Goal: Transaction & Acquisition: Purchase product/service

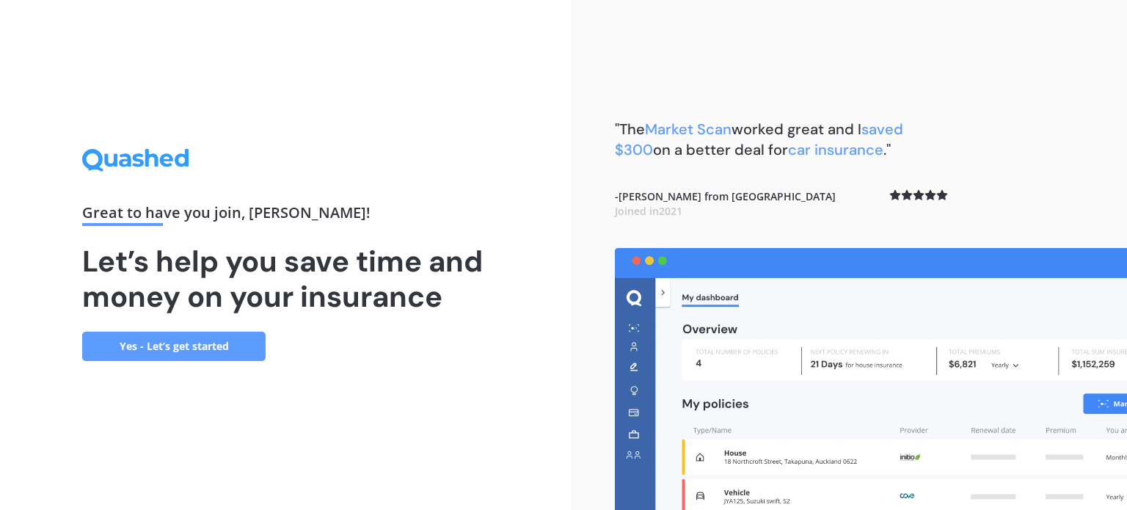
click at [192, 345] on link "Yes - Let’s get started" at bounding box center [173, 346] width 183 height 29
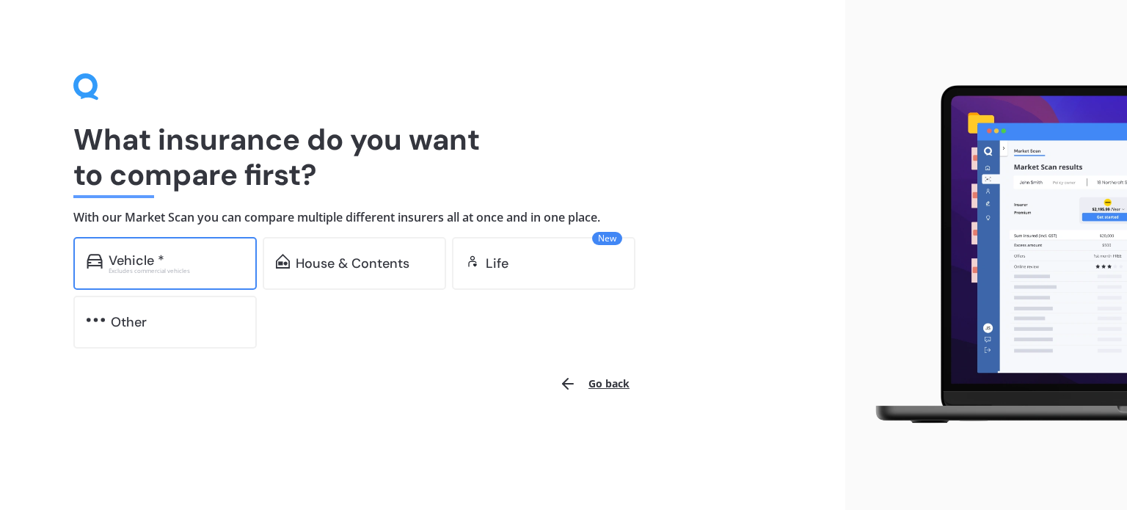
click at [175, 264] on div "Vehicle *" at bounding box center [176, 260] width 135 height 15
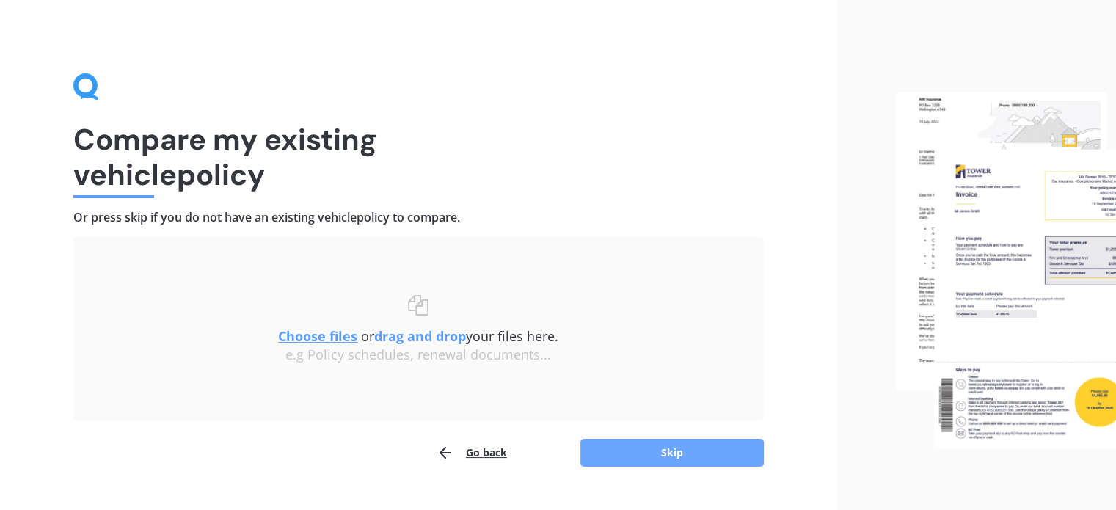
click at [737, 455] on button "Skip" at bounding box center [671, 453] width 183 height 28
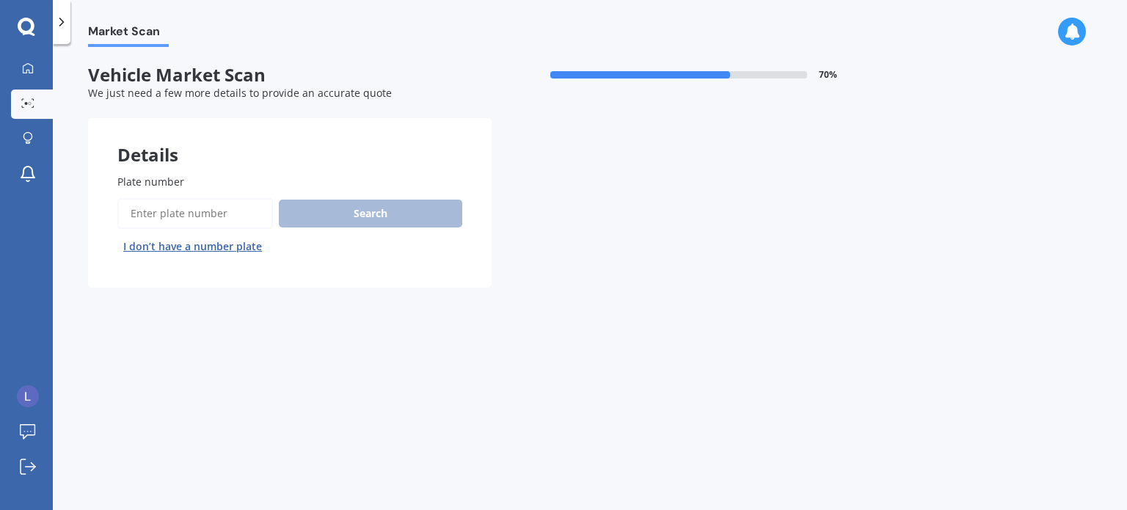
click at [153, 178] on span "Plate number" at bounding box center [150, 182] width 67 height 14
click at [153, 198] on input "Plate number" at bounding box center [194, 213] width 155 height 31
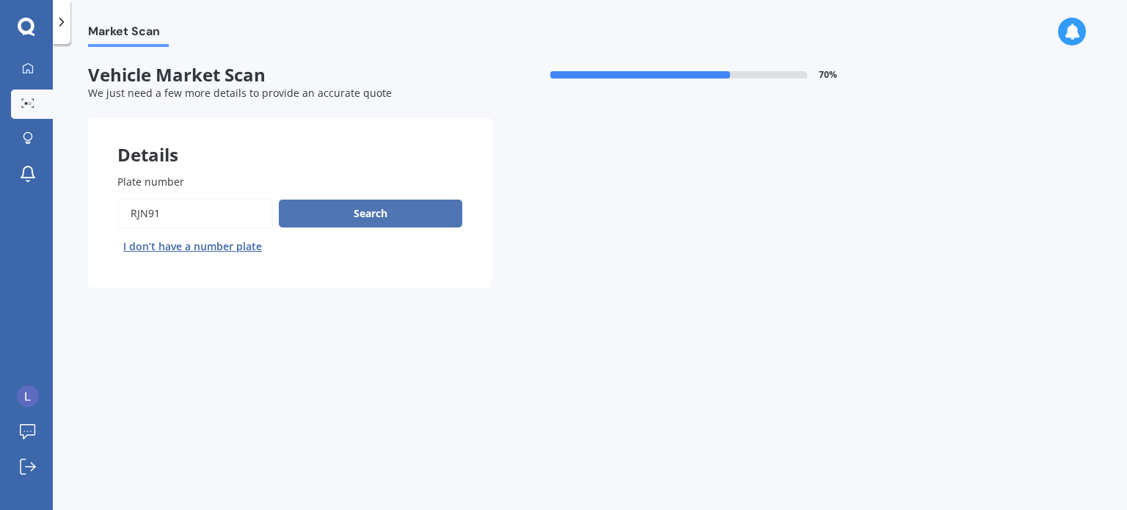
type input "rjn91"
click at [411, 224] on button "Search" at bounding box center [370, 213] width 183 height 28
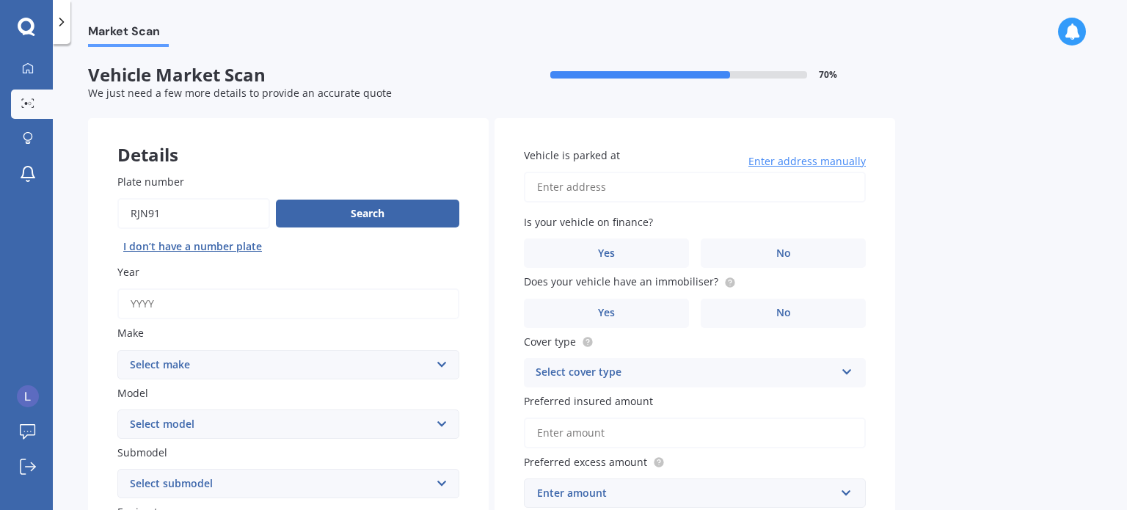
click at [204, 292] on input "Year" at bounding box center [288, 303] width 342 height 31
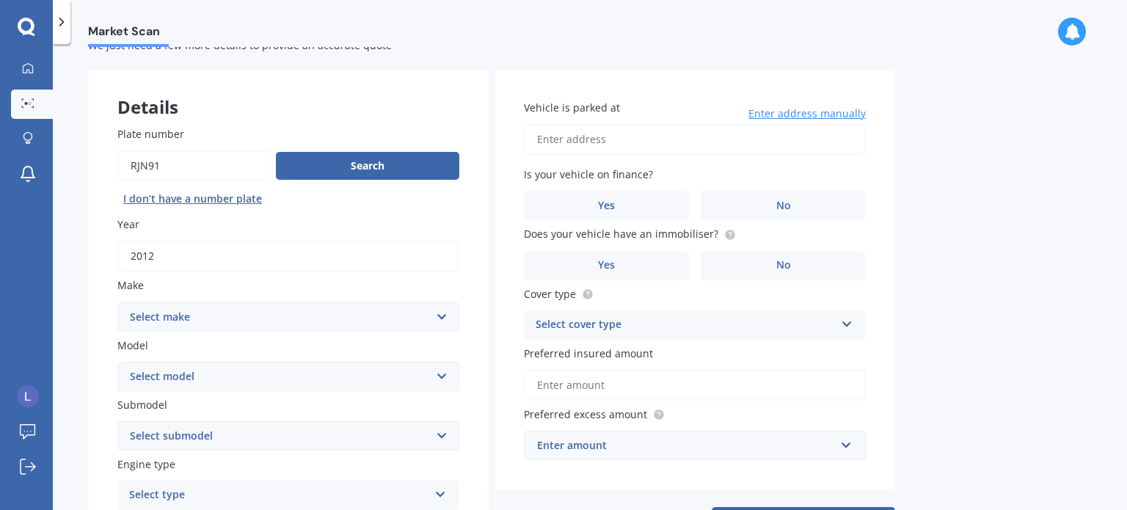
scroll to position [73, 0]
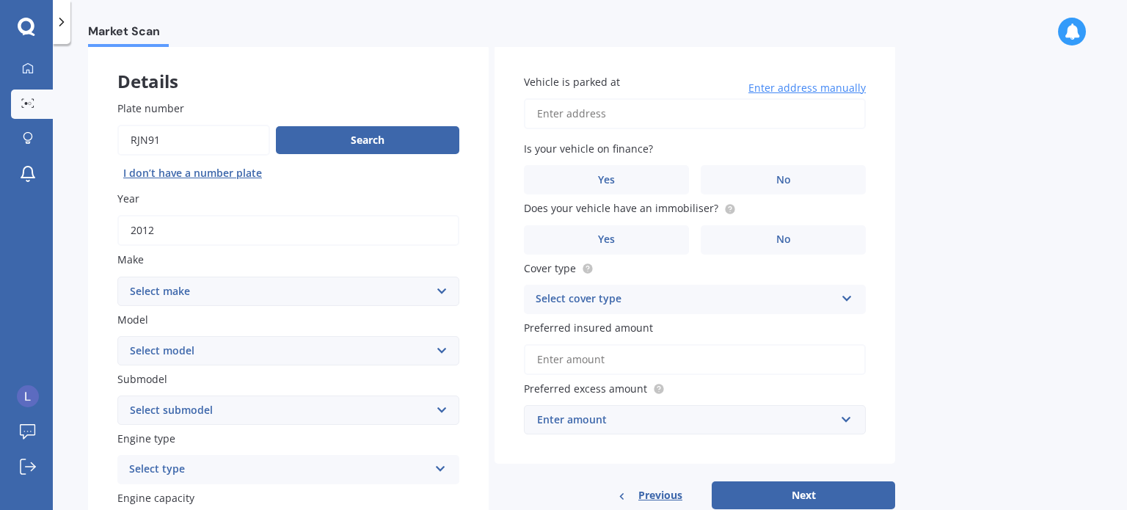
type input "2012"
click at [277, 295] on select "Select make AC ALFA ROMEO ASTON [PERSON_NAME] AUDI AUSTIN BEDFORD Bentley BMW B…" at bounding box center [288, 290] width 342 height 29
select select "TOYOTA"
click at [117, 276] on select "Select make AC ALFA ROMEO ASTON [PERSON_NAME] AUDI AUSTIN BEDFORD Bentley BMW B…" at bounding box center [288, 290] width 342 height 29
click at [302, 348] on select "Select model 4 Runner 86 [PERSON_NAME] Alphard Altezza Aqua Aristo Aurion Auris…" at bounding box center [288, 350] width 342 height 29
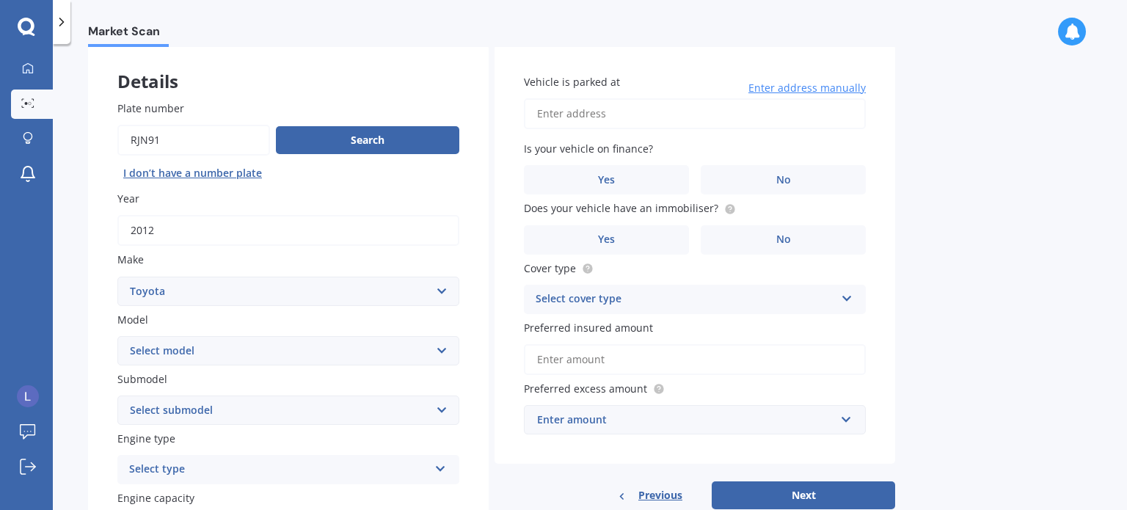
select select "PRIUS"
click at [117, 336] on select "Select model 4 Runner 86 [PERSON_NAME] Alphard Altezza Aqua Aristo Aurion Auris…" at bounding box center [288, 350] width 342 height 29
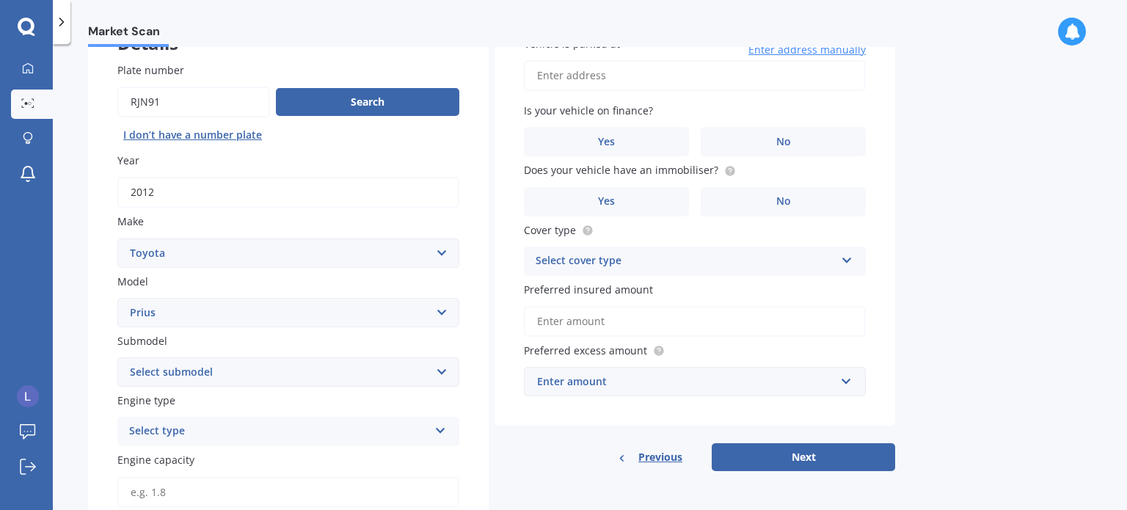
scroll to position [147, 0]
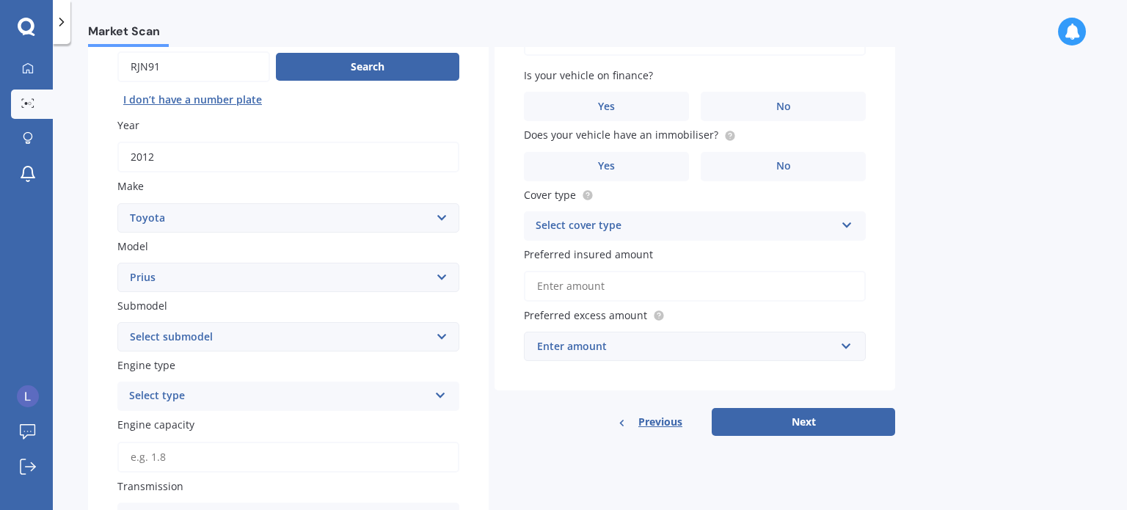
click at [440, 337] on select "Select submodel (All other) Hybrid" at bounding box center [288, 336] width 342 height 29
select select "HYBRID"
click at [117, 322] on select "Select submodel (All other) Hybrid" at bounding box center [288, 336] width 342 height 29
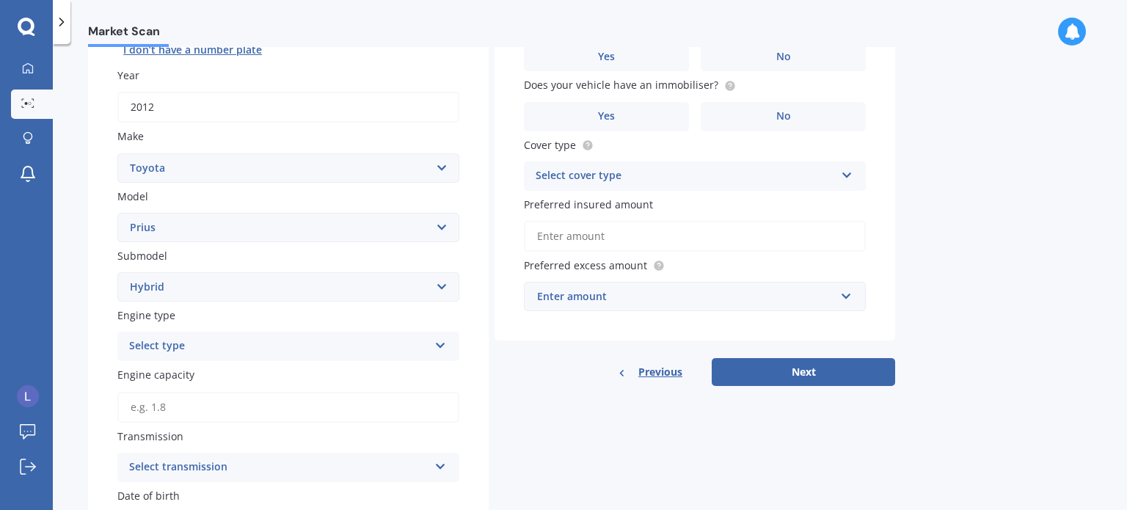
scroll to position [220, 0]
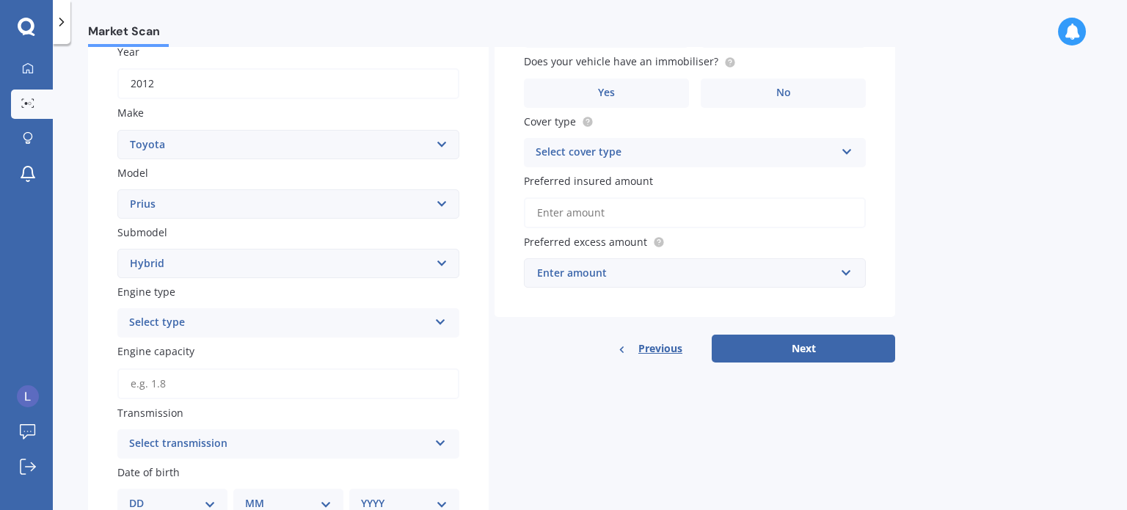
click at [435, 321] on icon at bounding box center [440, 319] width 12 height 10
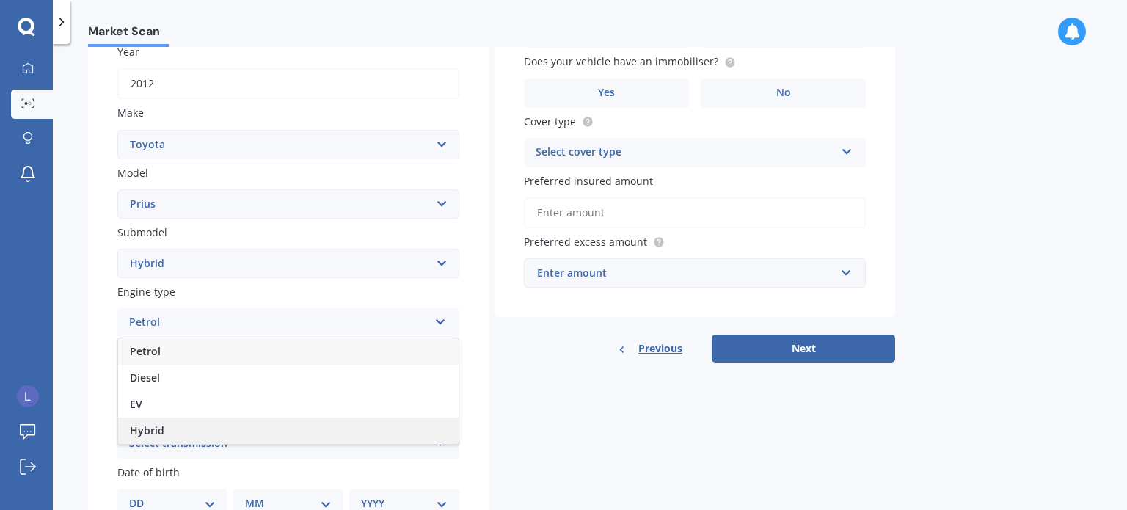
click at [328, 428] on div "Hybrid" at bounding box center [288, 430] width 340 height 26
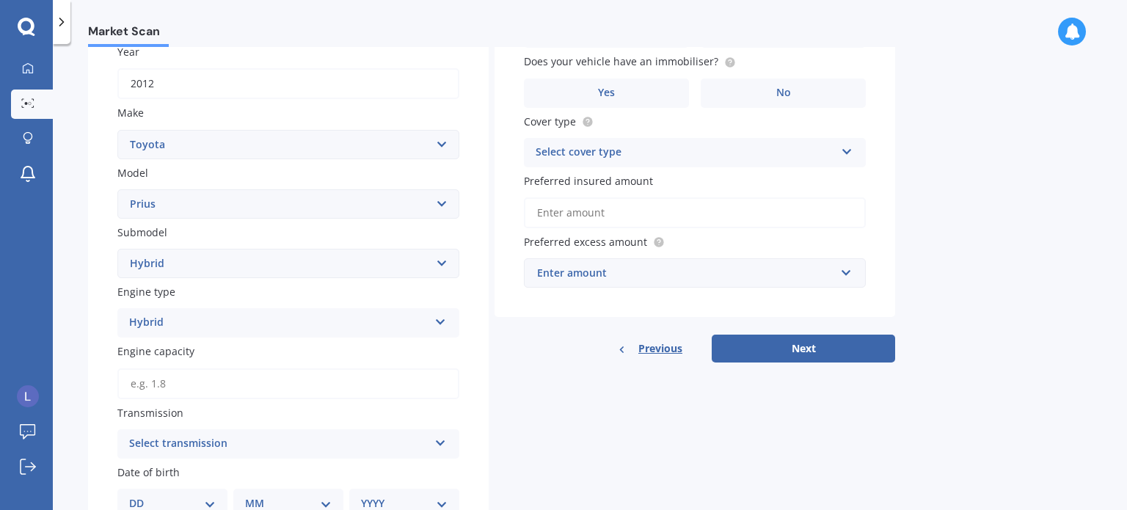
scroll to position [293, 0]
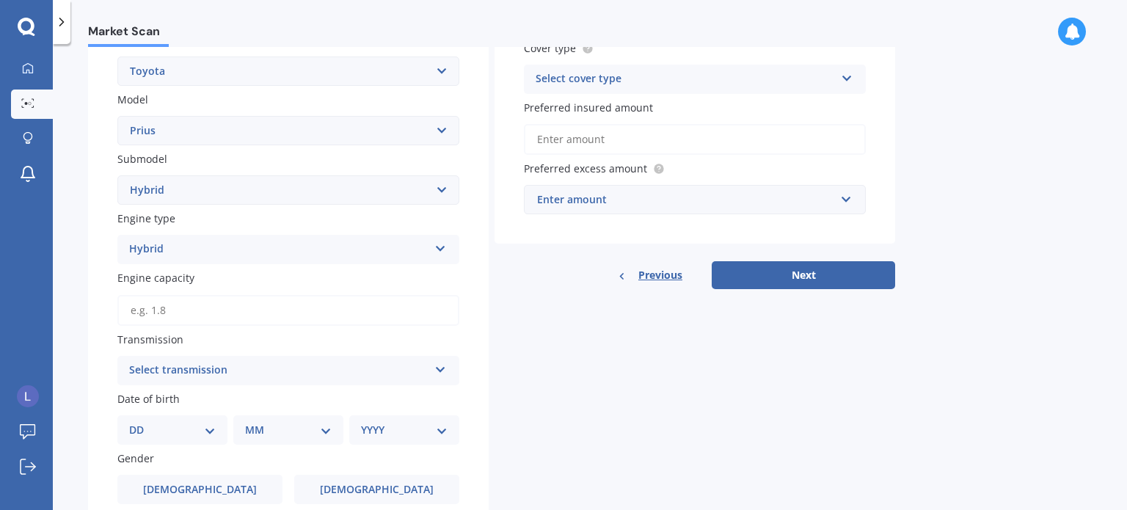
click at [263, 306] on input "Engine capacity" at bounding box center [288, 310] width 342 height 31
type input "1.8"
click at [510, 348] on div "Details Plate number Search I don’t have a number plate Year [DATE] Make Select…" at bounding box center [491, 268] width 807 height 887
click at [425, 362] on div "Select transmission" at bounding box center [278, 371] width 299 height 18
click at [215, 404] on div "Auto" at bounding box center [288, 399] width 340 height 26
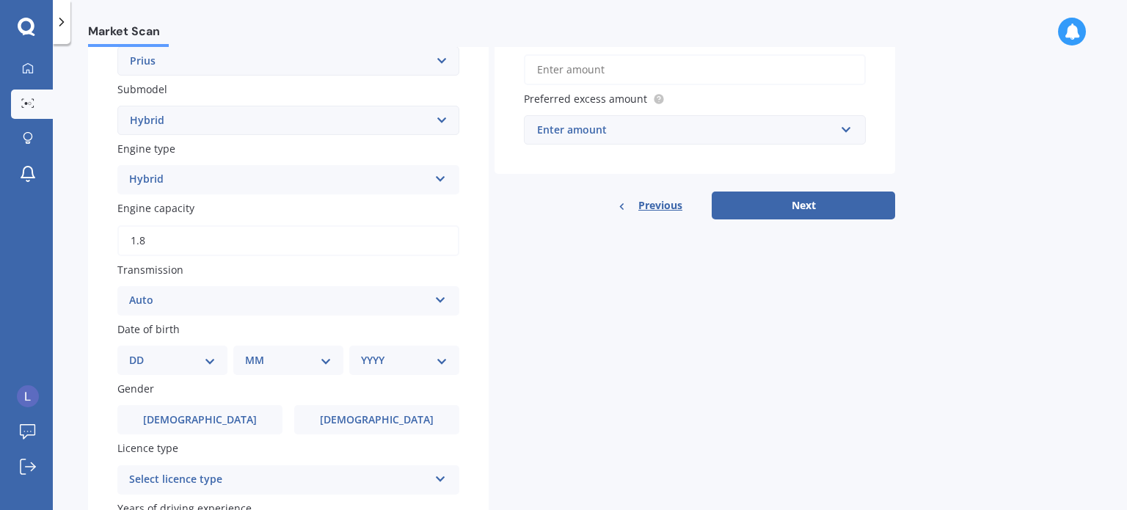
scroll to position [440, 0]
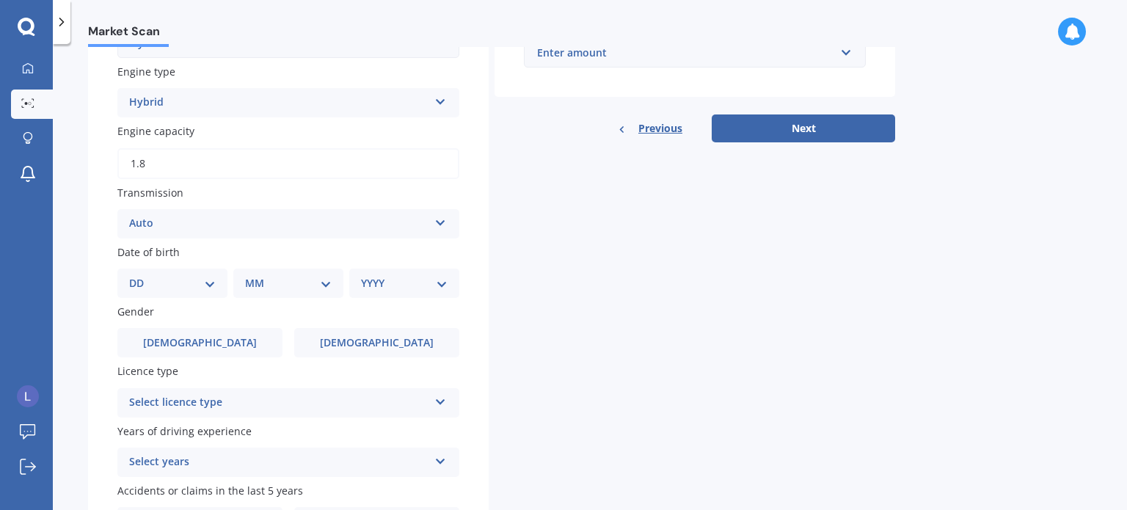
click at [207, 283] on select "DD 01 02 03 04 05 06 07 08 09 10 11 12 13 14 15 16 17 18 19 20 21 22 23 24 25 2…" at bounding box center [172, 283] width 87 height 16
select select "31"
click at [141, 275] on select "DD 01 02 03 04 05 06 07 08 09 10 11 12 13 14 15 16 17 18 19 20 21 22 23 24 25 2…" at bounding box center [172, 283] width 87 height 16
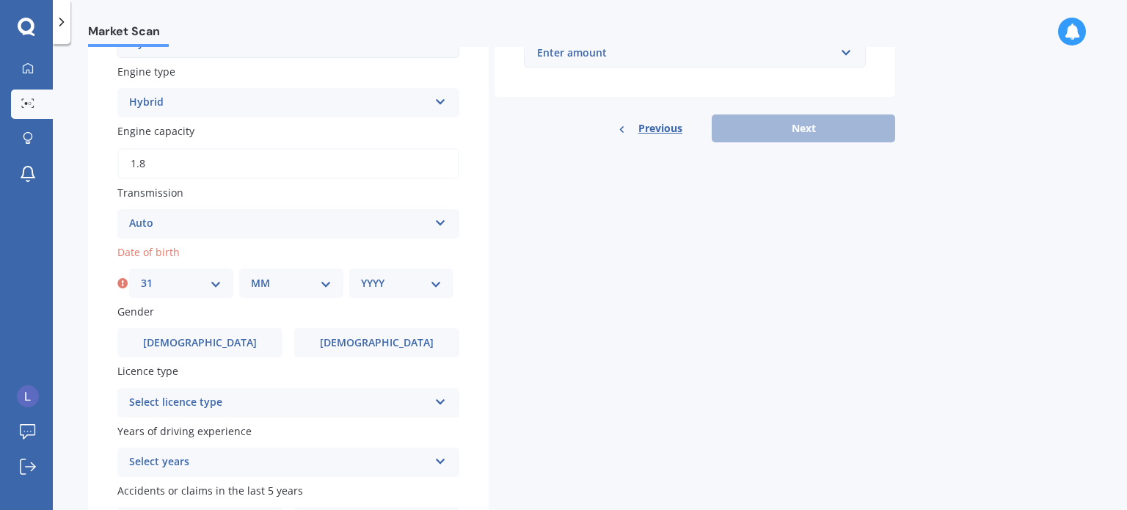
click at [295, 286] on select "MM 01 02 03 04 05 06 07 08 09 10 11 12" at bounding box center [291, 283] width 81 height 16
click at [251, 275] on select "MM 01 02 03 04 05 06 07 08 09 10 11 12" at bounding box center [291, 283] width 81 height 16
click at [326, 281] on select "MM 01 02 03 04 05 06 07 08 09 10 11 12" at bounding box center [291, 283] width 81 height 16
select select "05"
click at [251, 275] on select "MM 01 02 03 04 05 06 07 08 09 10 11 12" at bounding box center [291, 283] width 81 height 16
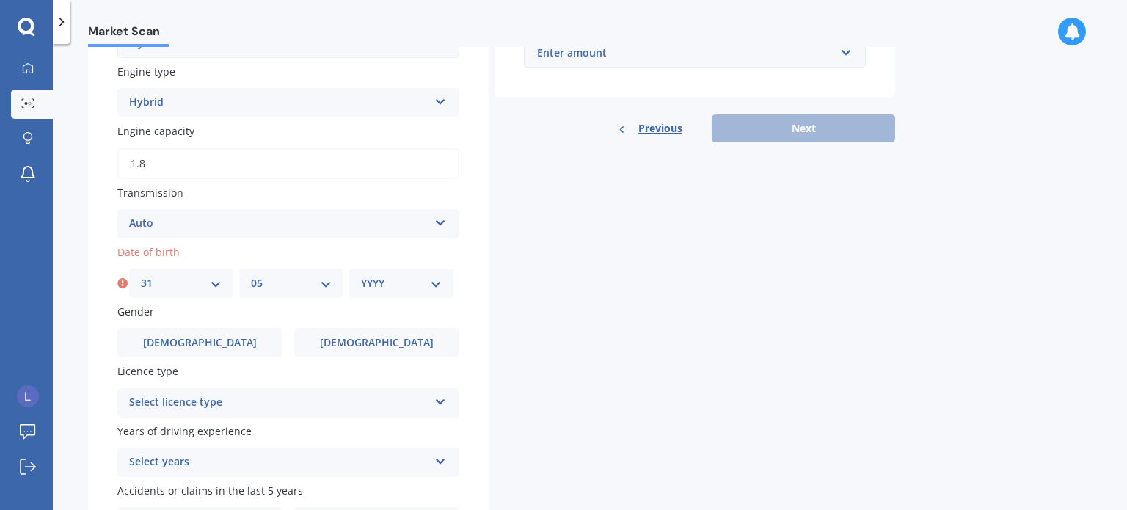
click at [422, 282] on select "YYYY 2025 2024 2023 2022 2021 2020 2019 2018 2017 2016 2015 2014 2013 2012 2011…" at bounding box center [401, 283] width 81 height 16
select select "2025"
click at [361, 275] on select "YYYY 2025 2024 2023 2022 2021 2020 2019 2018 2017 2016 2015 2014 2013 2012 2011…" at bounding box center [401, 283] width 81 height 16
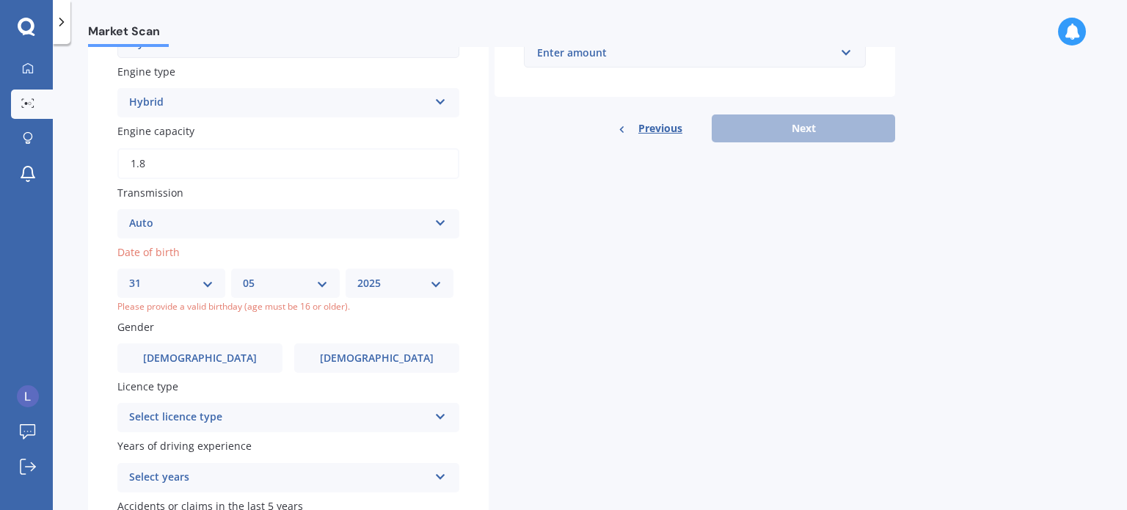
click at [469, 318] on div "Plate number Search I don’t have a number plate Year [DATE] Make Select make AC…" at bounding box center [288, 142] width 400 height 876
click at [180, 359] on label "[DEMOGRAPHIC_DATA]" at bounding box center [199, 357] width 165 height 29
click at [0, 0] on input "[DEMOGRAPHIC_DATA]" at bounding box center [0, 0] width 0 height 0
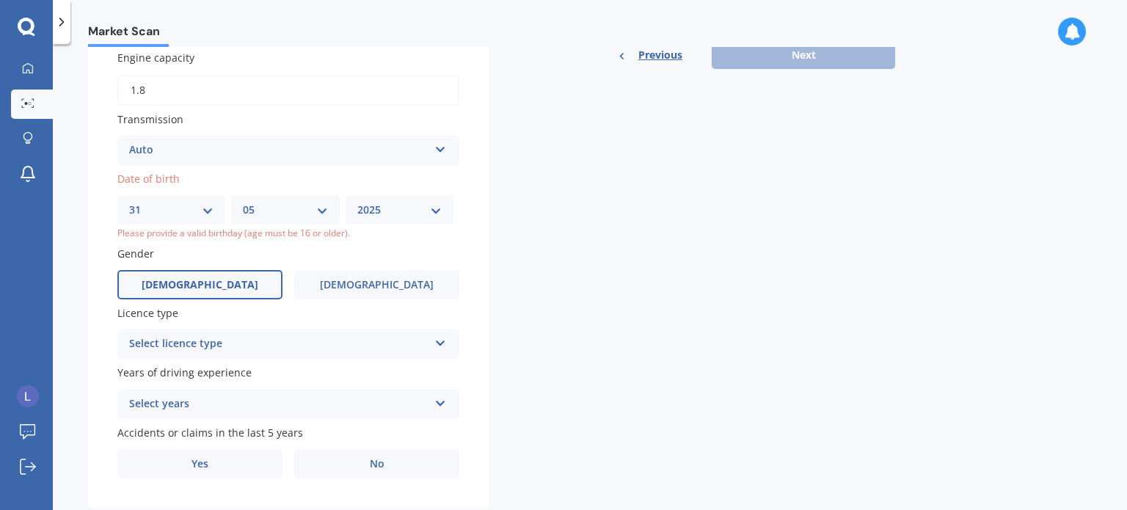
click at [430, 342] on div "Select licence type NZ Full NZ Restricted NZ Learners [GEOGRAPHIC_DATA] [GEOGRA…" at bounding box center [288, 343] width 342 height 29
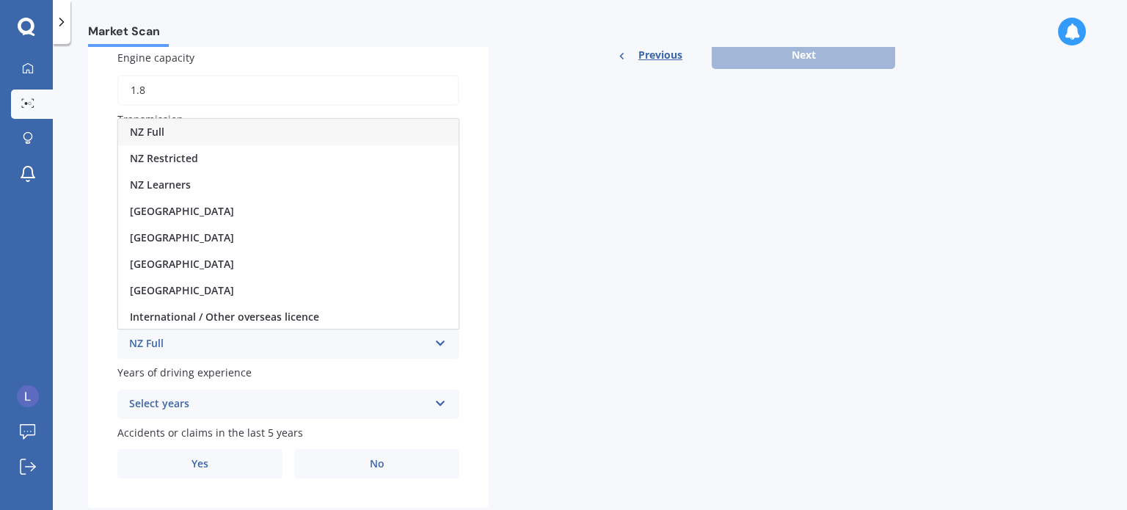
click at [253, 130] on div "NZ Full" at bounding box center [288, 132] width 340 height 26
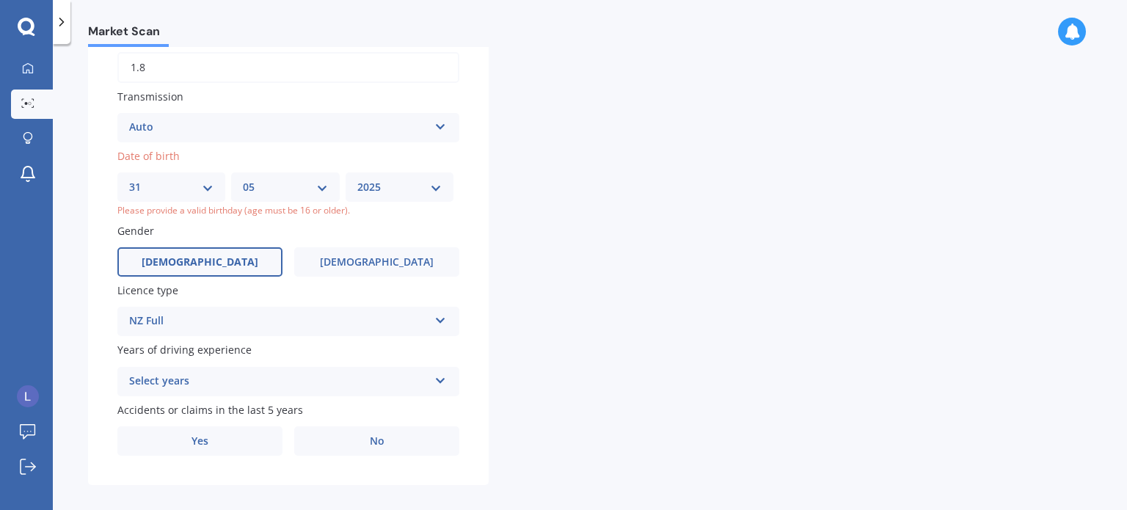
scroll to position [549, 0]
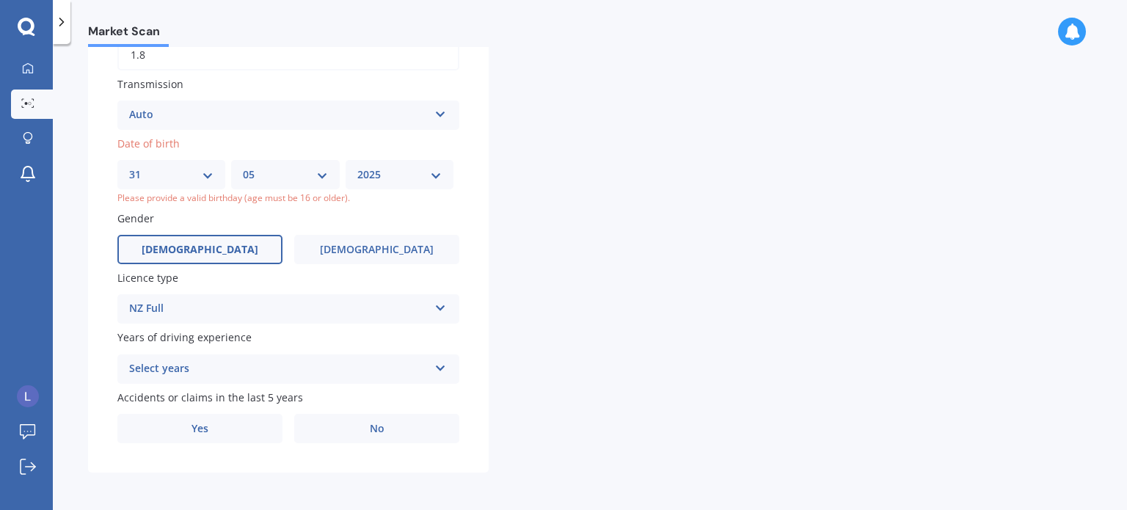
click at [437, 362] on icon at bounding box center [440, 365] width 12 height 10
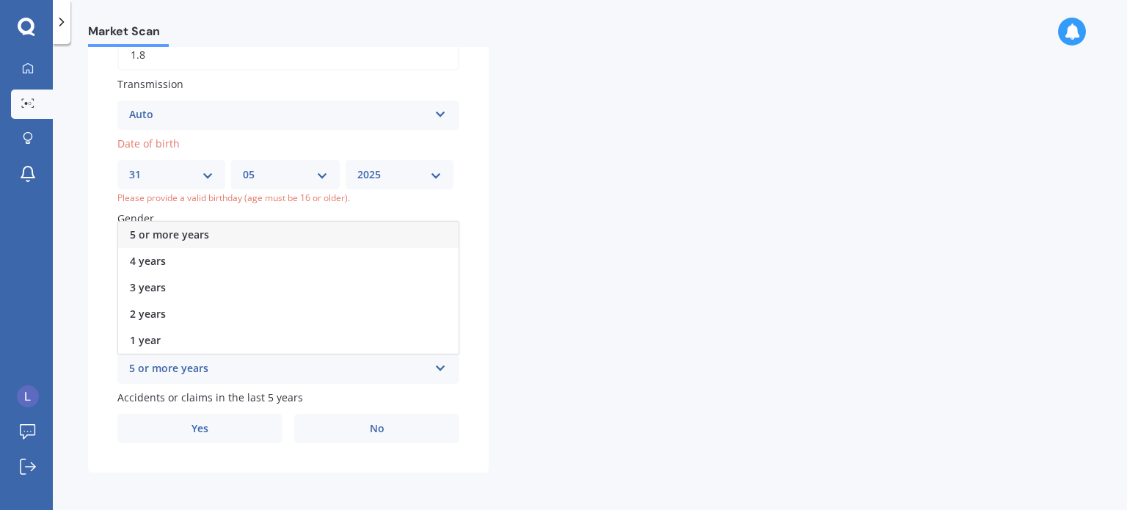
click at [217, 235] on div "5 or more years" at bounding box center [288, 234] width 340 height 26
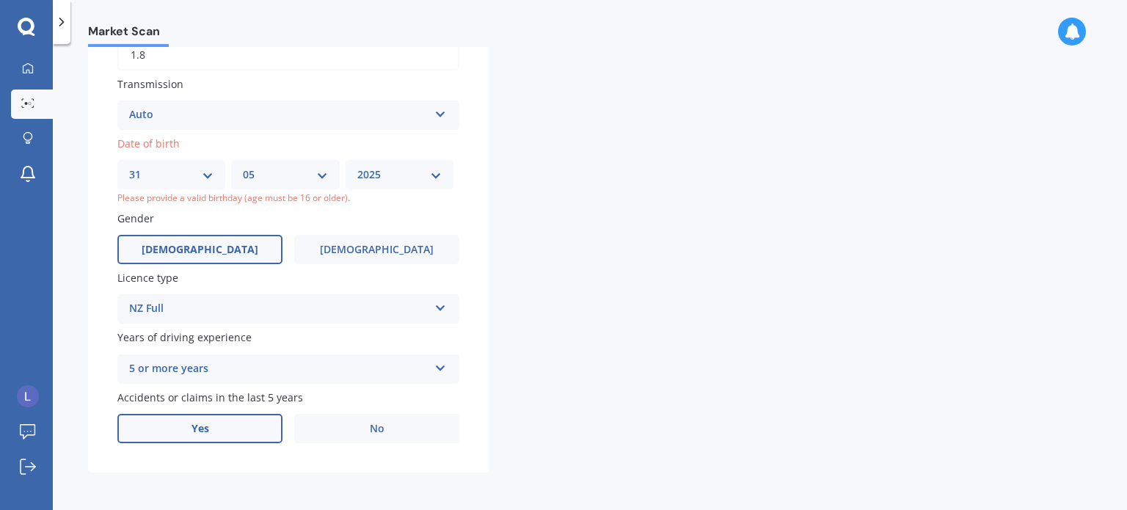
click at [238, 420] on label "Yes" at bounding box center [199, 428] width 165 height 29
click at [0, 0] on input "Yes" at bounding box center [0, 0] width 0 height 0
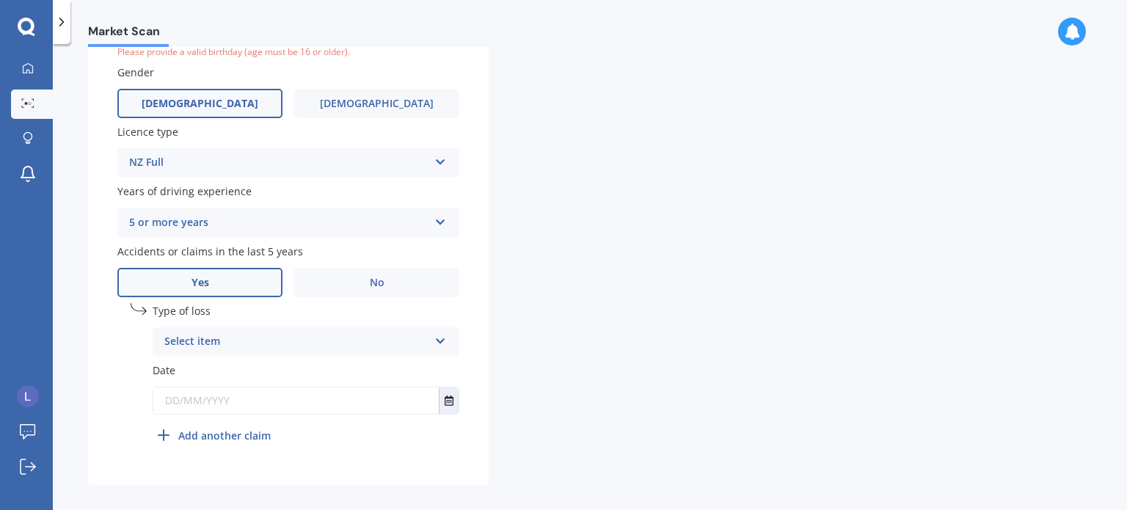
scroll to position [695, 0]
click at [437, 337] on icon at bounding box center [440, 337] width 12 height 10
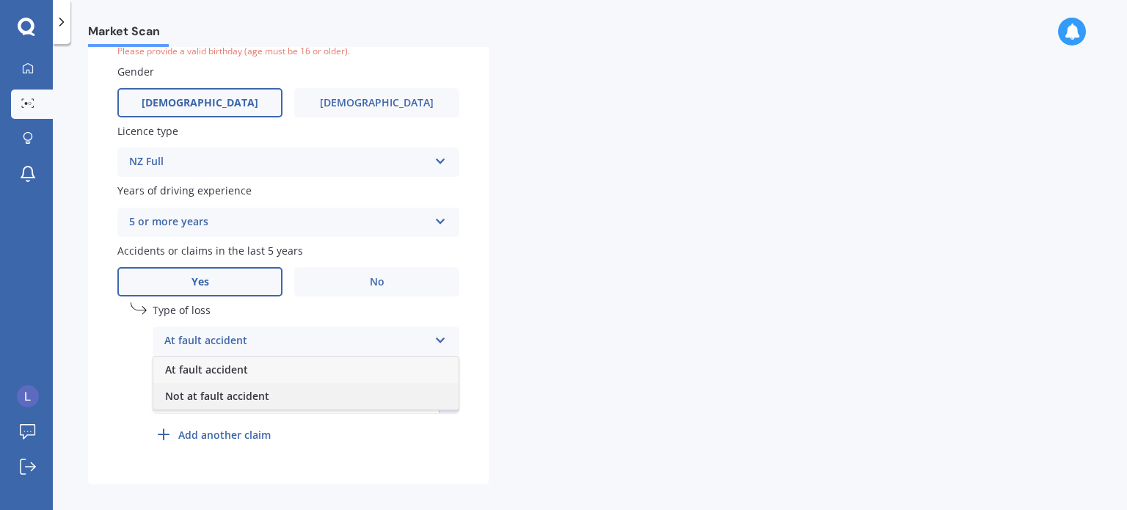
click at [330, 388] on div "Not at fault accident" at bounding box center [305, 396] width 305 height 26
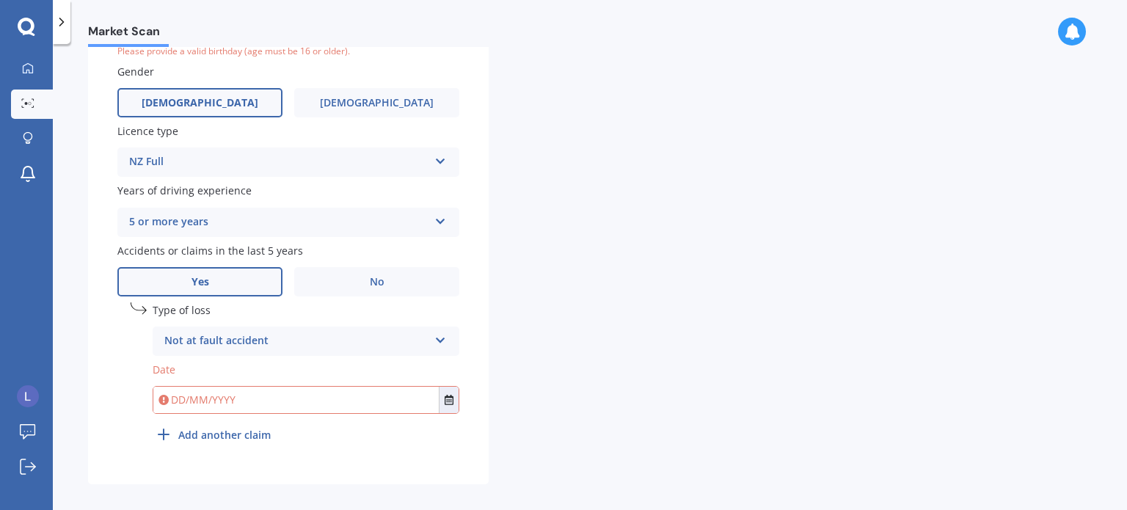
click at [442, 343] on icon at bounding box center [440, 337] width 12 height 10
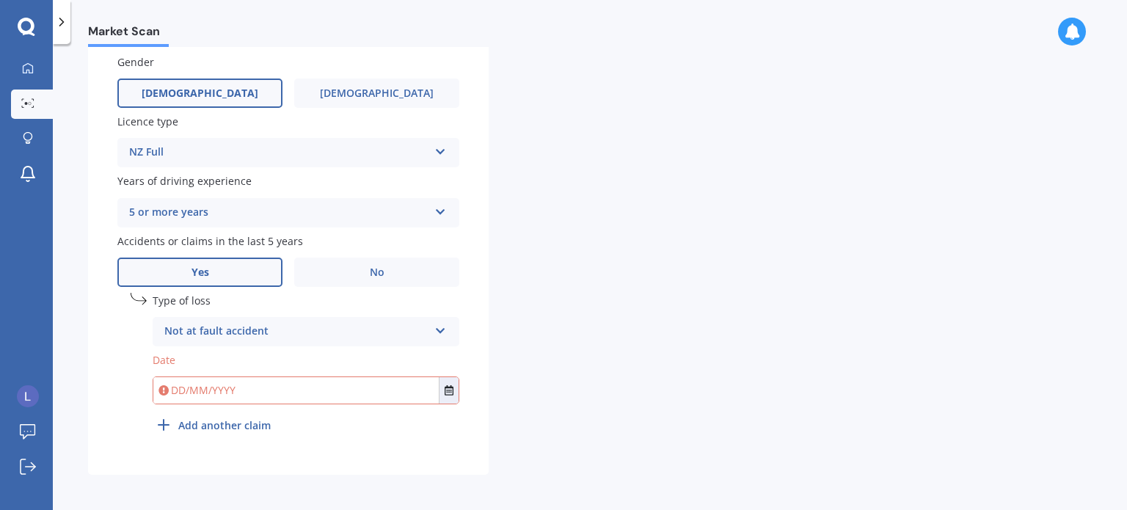
scroll to position [708, 0]
click at [241, 383] on input "text" at bounding box center [295, 387] width 285 height 26
type input "[DATE]"
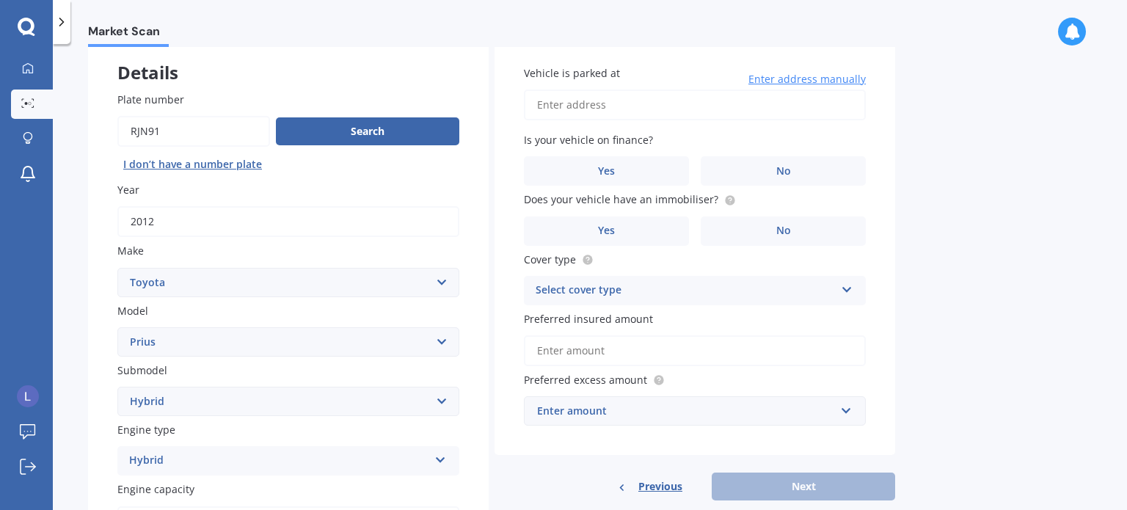
scroll to position [0, 0]
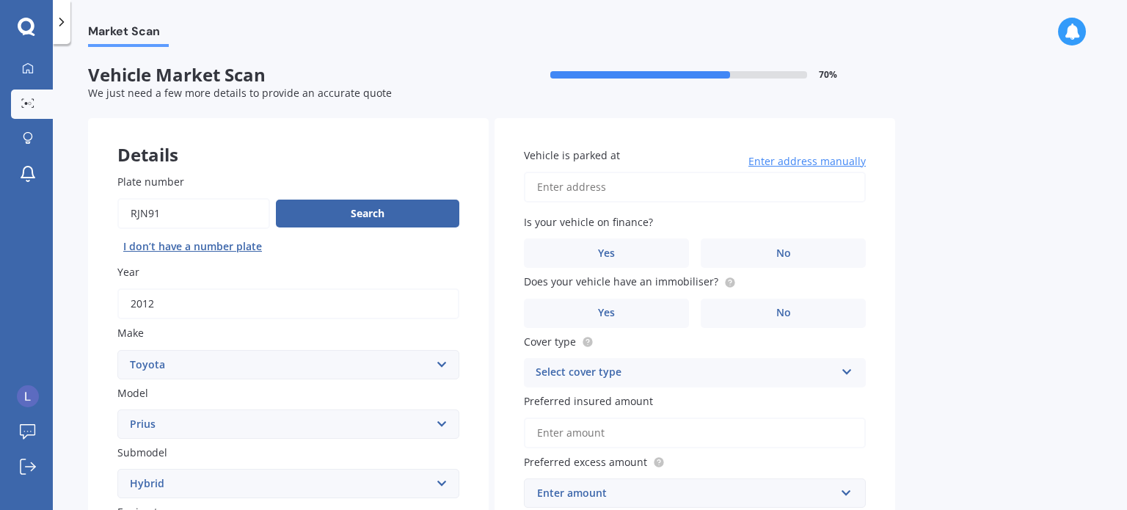
click at [610, 183] on input "Vehicle is parked at" at bounding box center [695, 187] width 342 height 31
type input "[STREET_ADDRESS]"
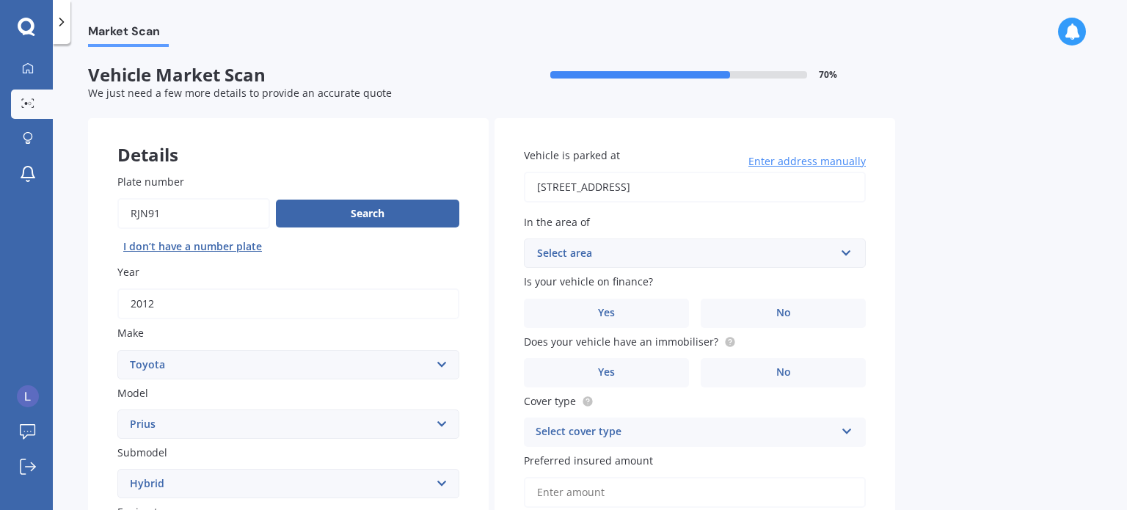
click at [777, 246] on div "Select area" at bounding box center [686, 253] width 298 height 16
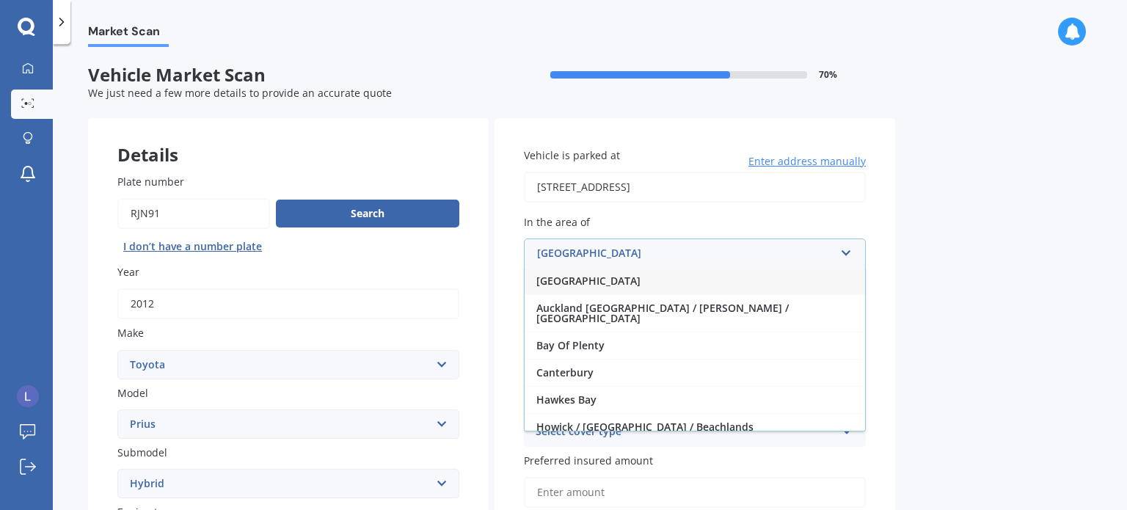
click at [607, 277] on div "[GEOGRAPHIC_DATA]" at bounding box center [694, 280] width 340 height 27
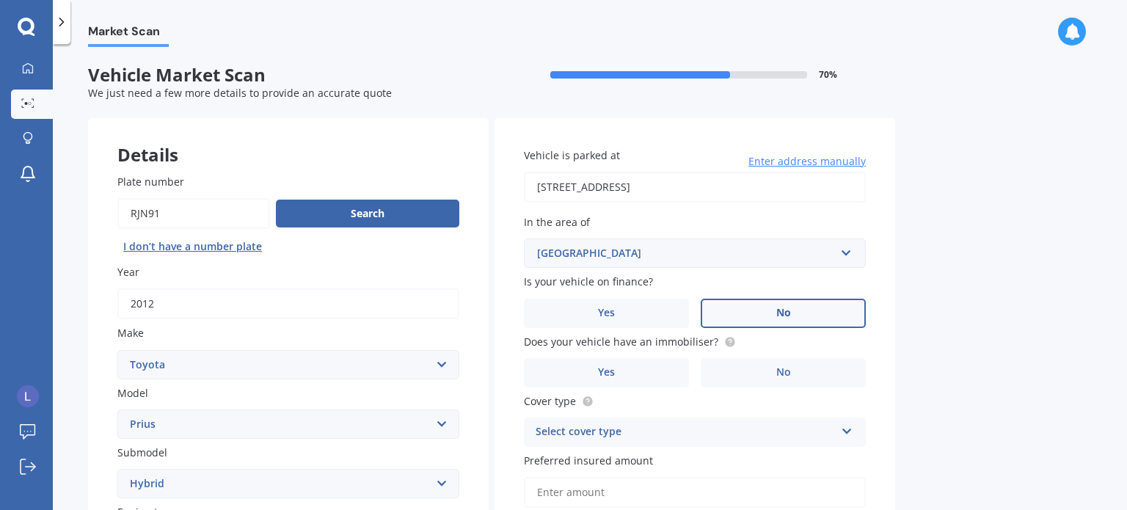
click at [796, 304] on label "No" at bounding box center [782, 312] width 165 height 29
click at [0, 0] on input "No" at bounding box center [0, 0] width 0 height 0
click at [639, 373] on label "Yes" at bounding box center [606, 372] width 165 height 29
click at [0, 0] on input "Yes" at bounding box center [0, 0] width 0 height 0
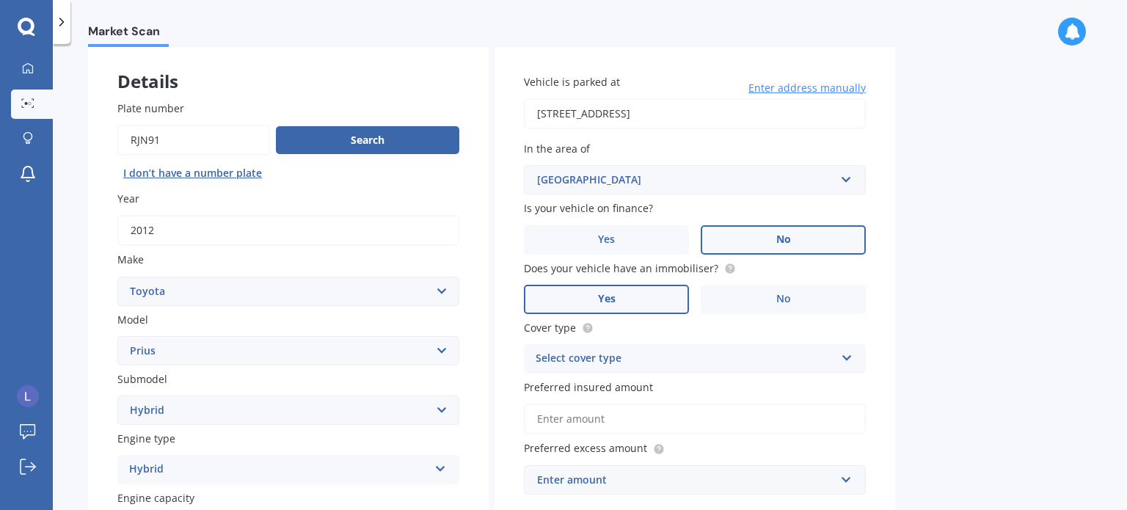
scroll to position [147, 0]
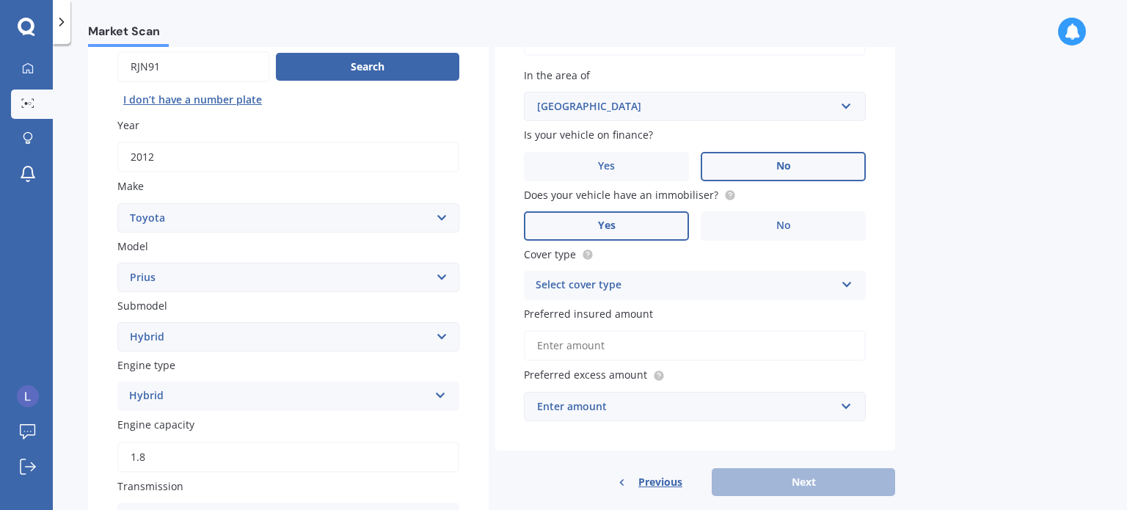
click at [849, 282] on icon at bounding box center [846, 281] width 12 height 10
click at [783, 313] on div "Comprehensive" at bounding box center [694, 314] width 340 height 26
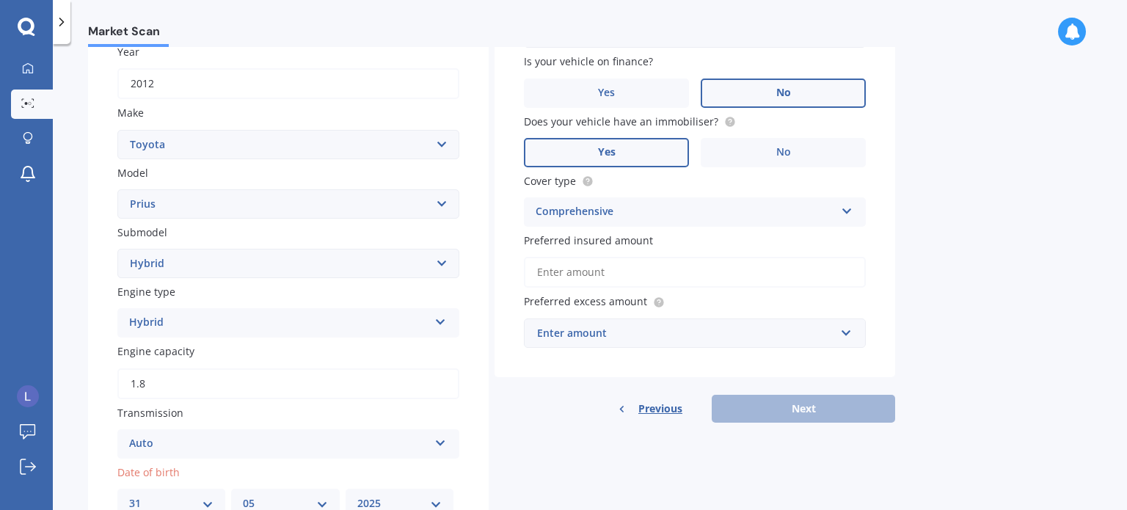
click at [645, 276] on input "Preferred insured amount" at bounding box center [695, 272] width 342 height 31
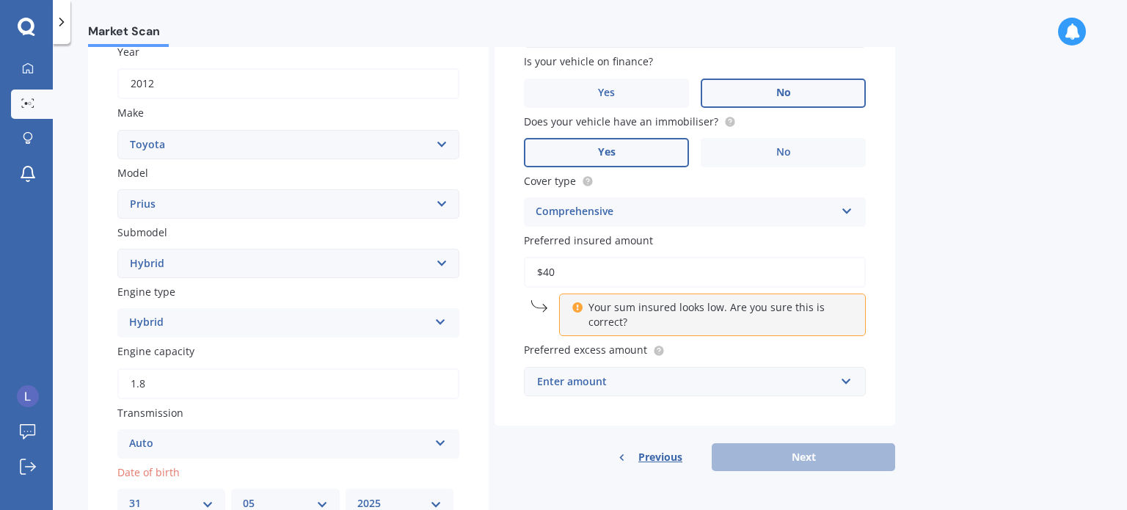
type input "$4"
click at [520, 343] on div "Vehicle is parked at [STREET_ADDRESS] Enter address manually In the area of [GE…" at bounding box center [694, 161] width 400 height 527
click at [824, 383] on div "Enter amount" at bounding box center [686, 381] width 298 height 16
click at [893, 351] on div "Vehicle is parked at [STREET_ADDRESS] Enter address manually In the area of [GE…" at bounding box center [694, 161] width 400 height 527
click at [848, 377] on input "text" at bounding box center [689, 381] width 329 height 28
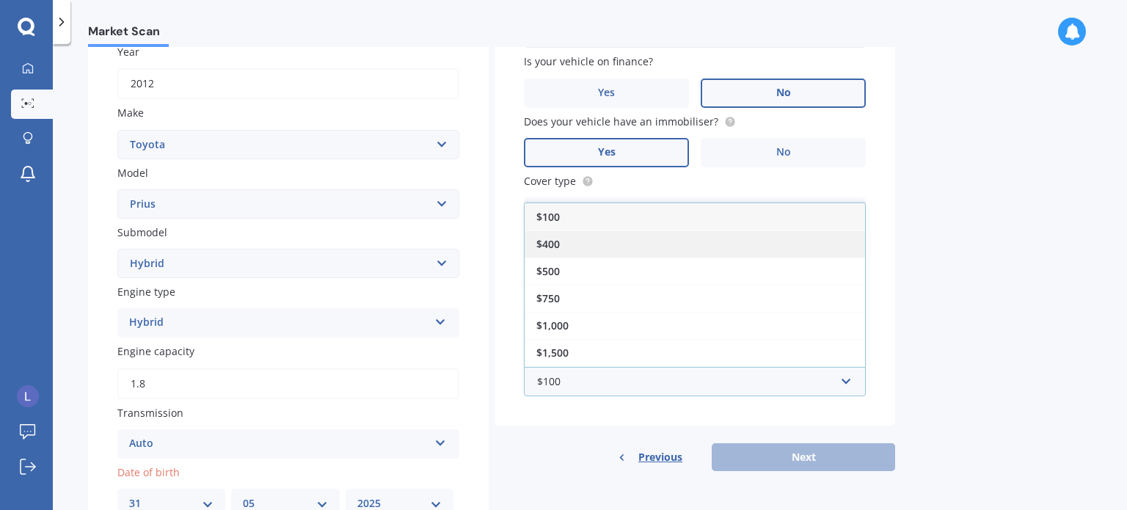
click at [651, 255] on div "$400" at bounding box center [694, 243] width 340 height 27
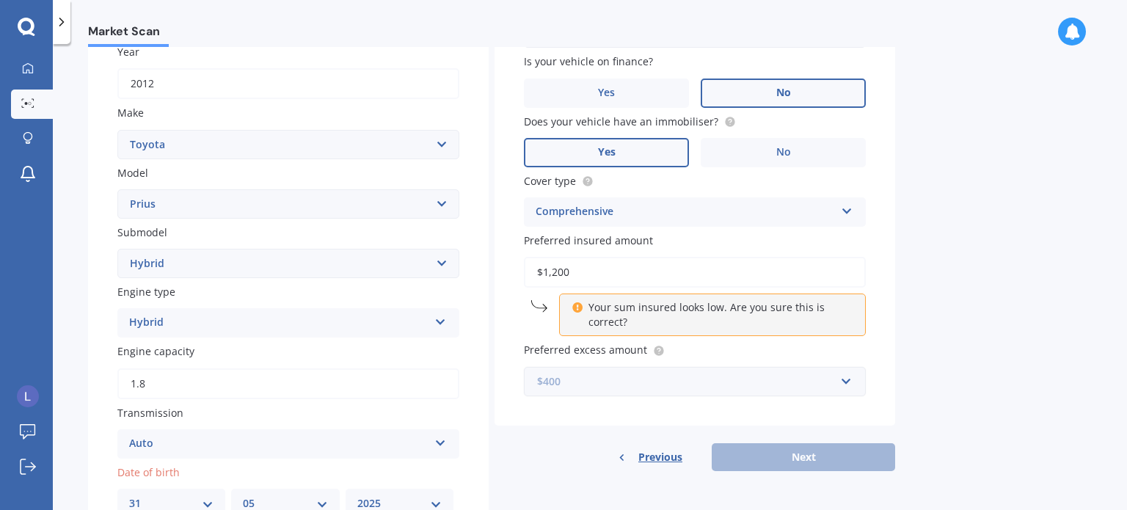
click at [839, 380] on input "text" at bounding box center [689, 381] width 329 height 28
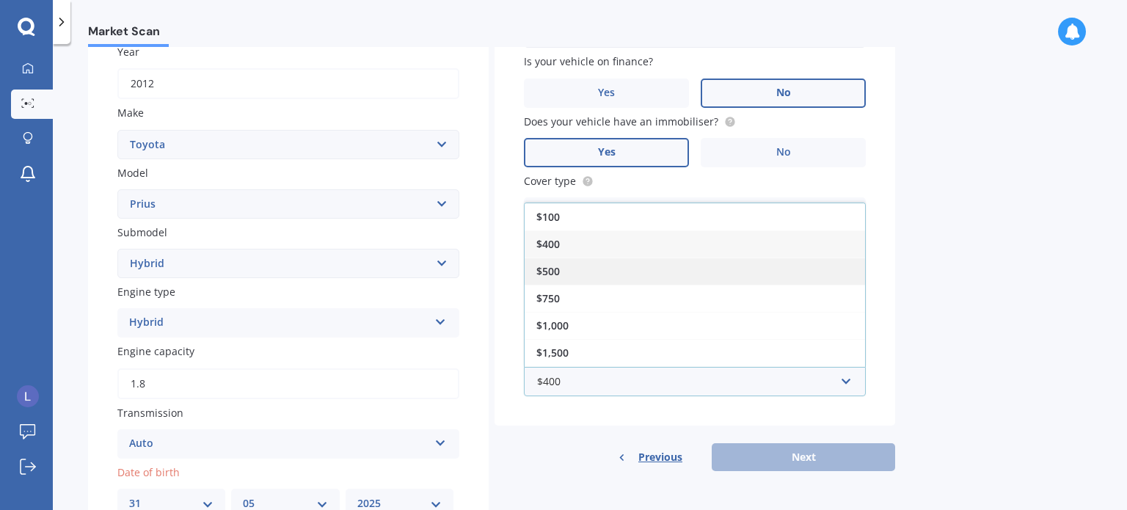
click at [569, 263] on div "$500" at bounding box center [694, 270] width 340 height 27
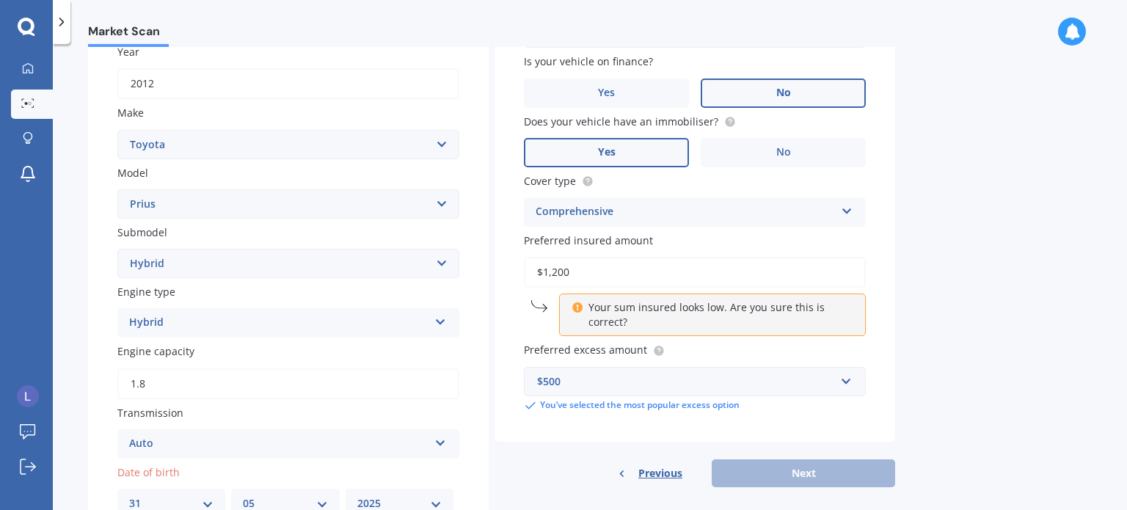
drag, startPoint x: 503, startPoint y: 274, endPoint x: 439, endPoint y: 271, distance: 64.6
click at [439, 271] on div "Details Plate number Search I don’t have a number plate Year [DATE] Make Select…" at bounding box center [491, 429] width 807 height 1062
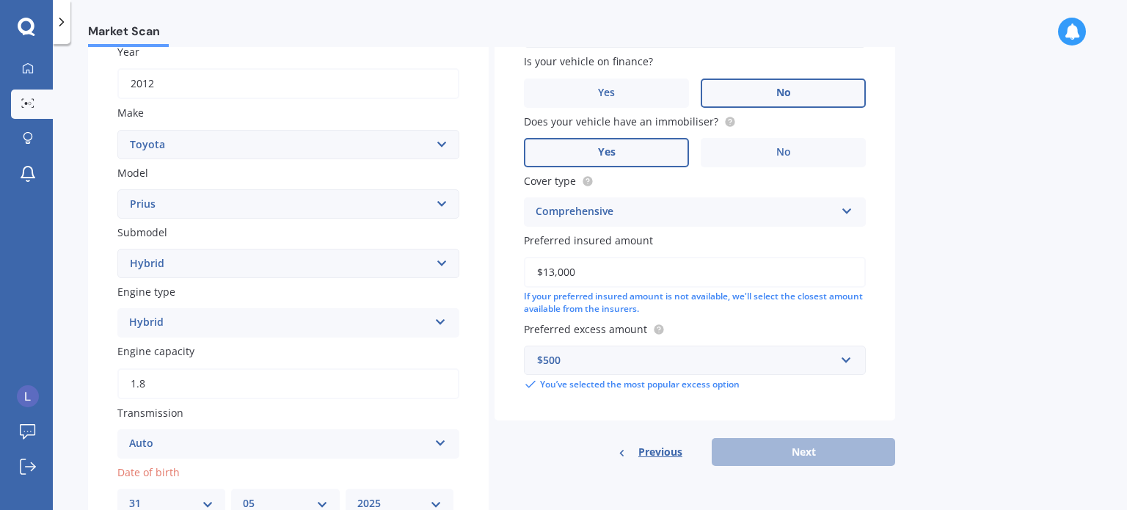
type input "$13,000"
click at [1035, 401] on div "Market Scan Vehicle Market Scan 70 % We just need a few more details to provide…" at bounding box center [590, 280] width 1074 height 466
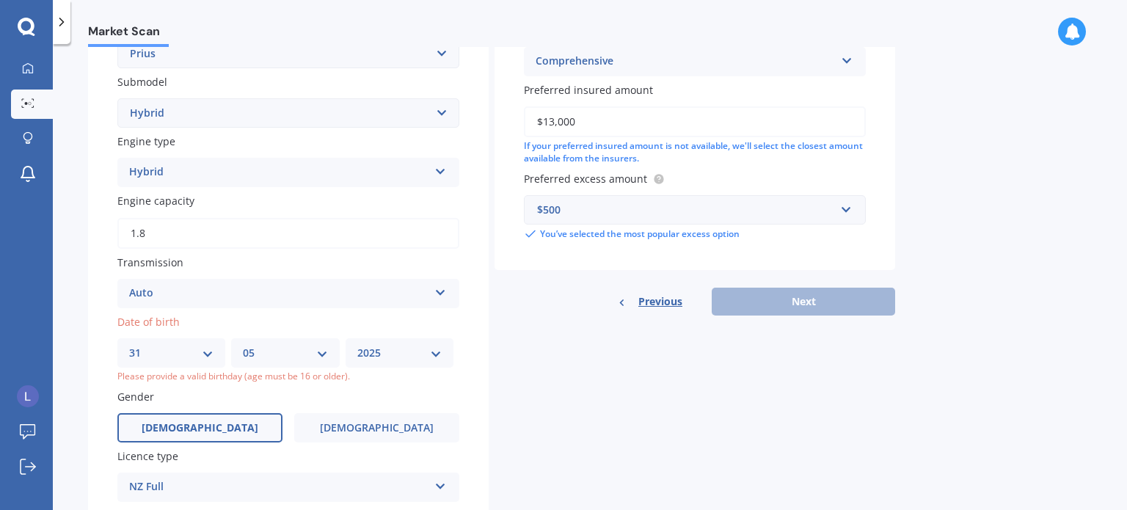
scroll to position [440, 0]
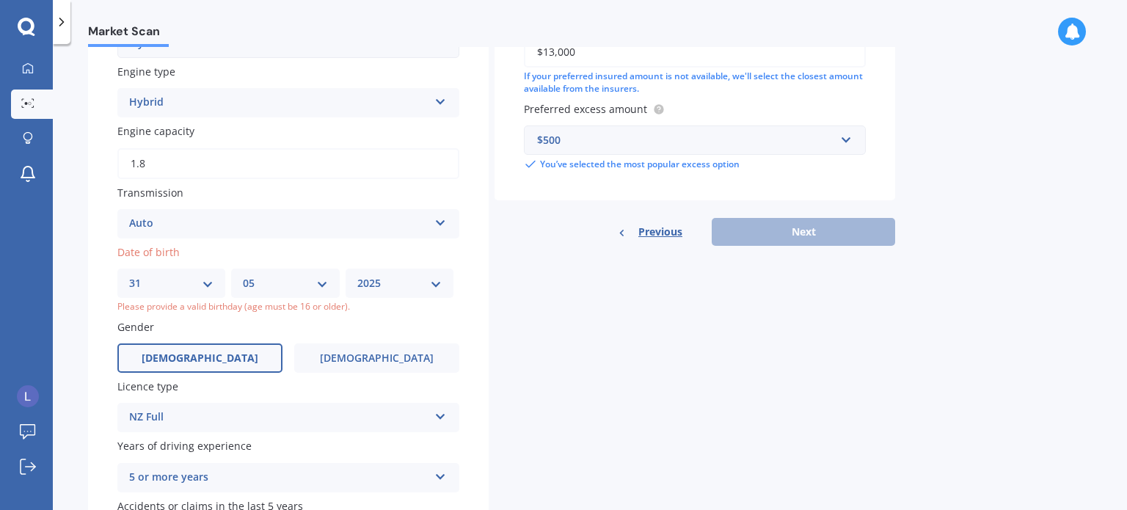
click at [402, 281] on select "YYYY 2025 2024 2023 2022 2021 2020 2019 2018 2017 2016 2015 2014 2013 2012 2011…" at bounding box center [399, 283] width 84 height 16
click at [361, 275] on select "YYYY 2025 2024 2023 2022 2021 2020 2019 2018 2017 2016 2015 2014 2013 2012 2011…" at bounding box center [399, 283] width 84 height 16
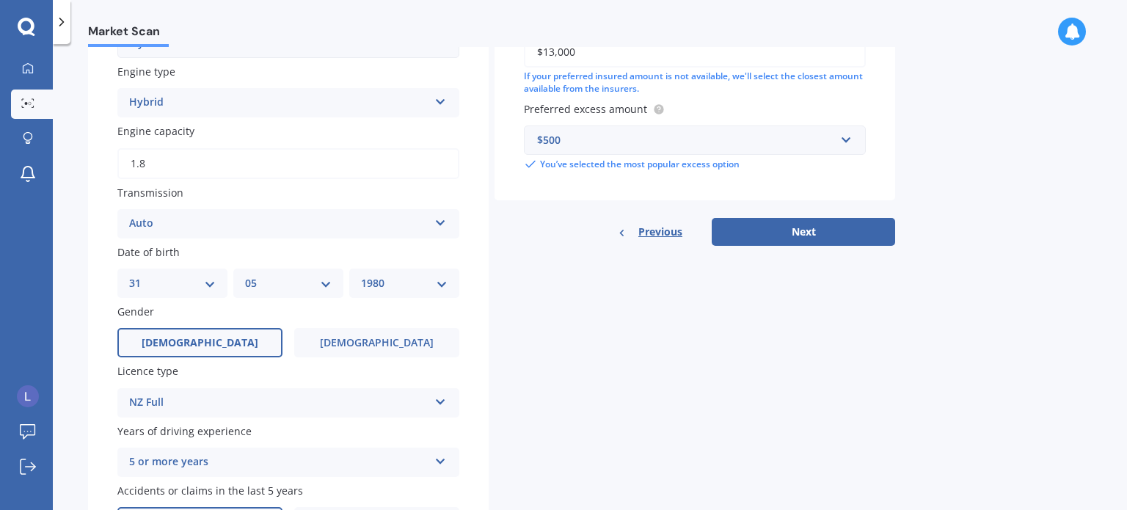
click at [423, 281] on select "YYYY 2025 2024 2023 2022 2021 2020 2019 2018 2017 2016 2015 2014 2013 2012 2011…" at bounding box center [404, 283] width 87 height 16
select select "1979"
click at [361, 275] on select "YYYY 2025 2024 2023 2022 2021 2020 2019 2018 2017 2016 2015 2014 2013 2012 2011…" at bounding box center [404, 283] width 87 height 16
click at [819, 304] on div "Details Plate number Search I don’t have a number plate Year [DATE] Make Select…" at bounding box center [491, 201] width 807 height 1047
click at [791, 236] on button "Next" at bounding box center [802, 232] width 183 height 28
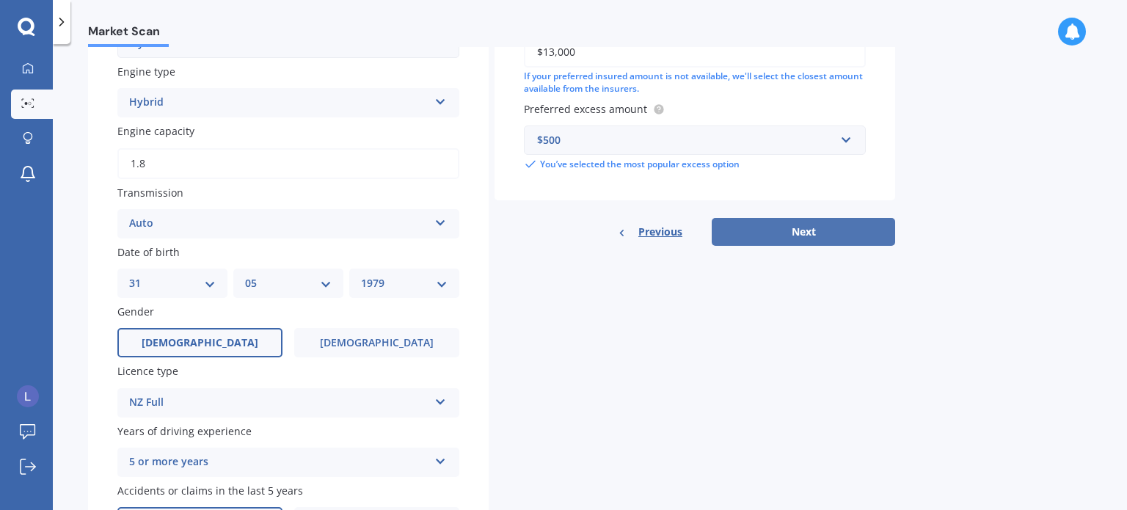
select select "31"
select select "05"
select select "1979"
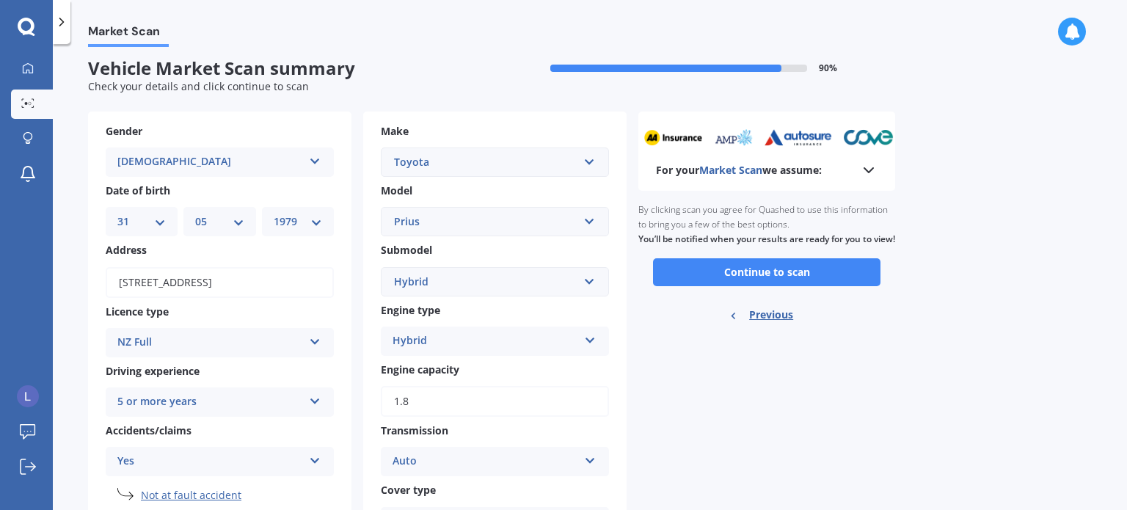
scroll to position [0, 0]
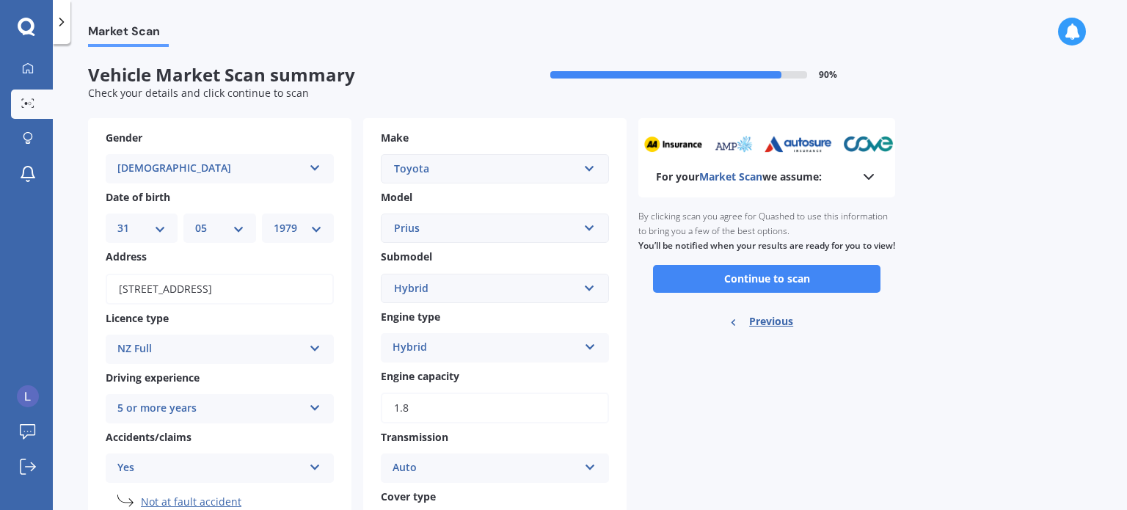
click at [824, 293] on button "Continue to scan" at bounding box center [766, 279] width 227 height 28
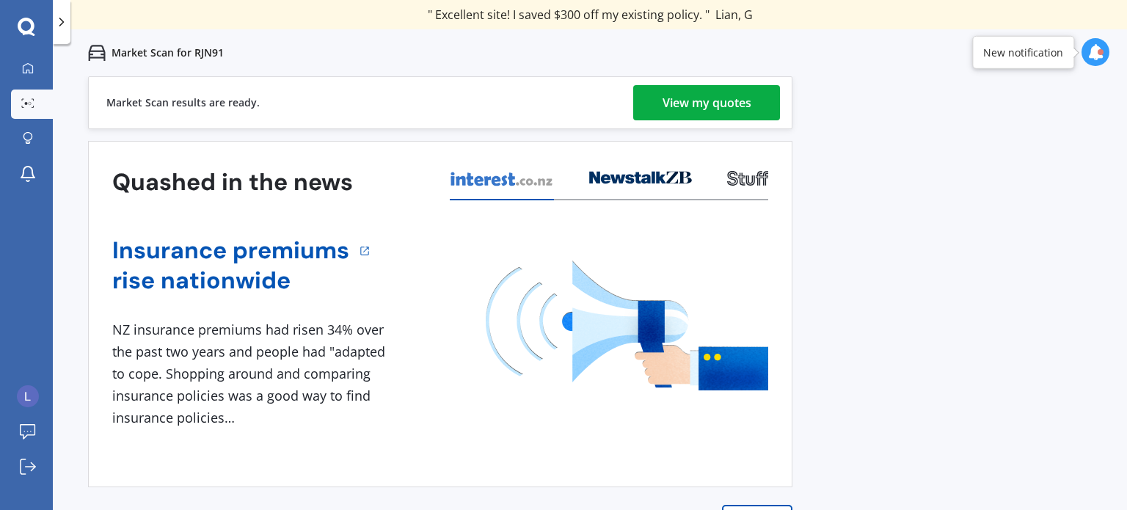
click at [670, 87] on div "View my quotes" at bounding box center [706, 102] width 89 height 35
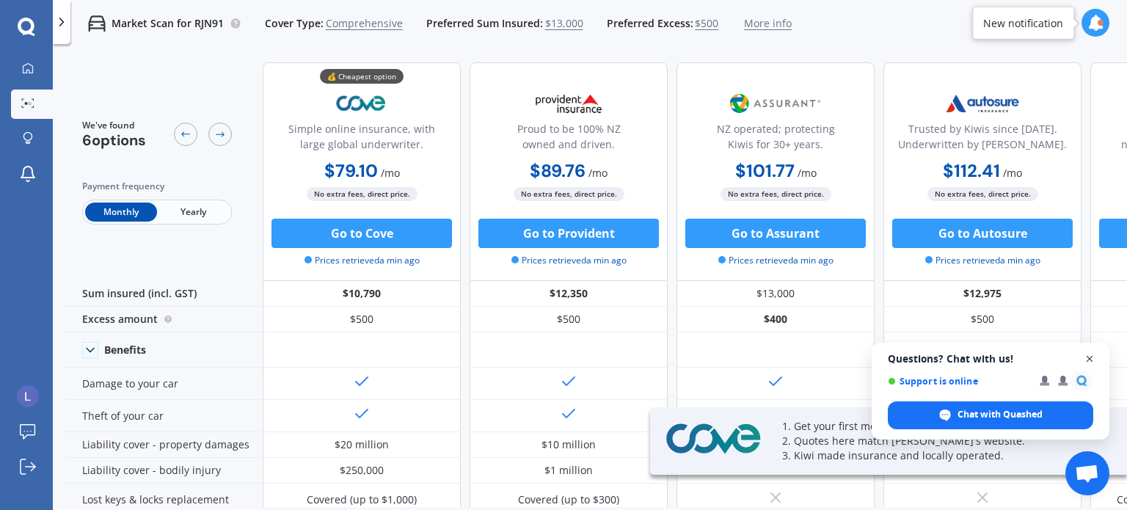
click at [1090, 361] on span "Open chat" at bounding box center [1089, 359] width 18 height 18
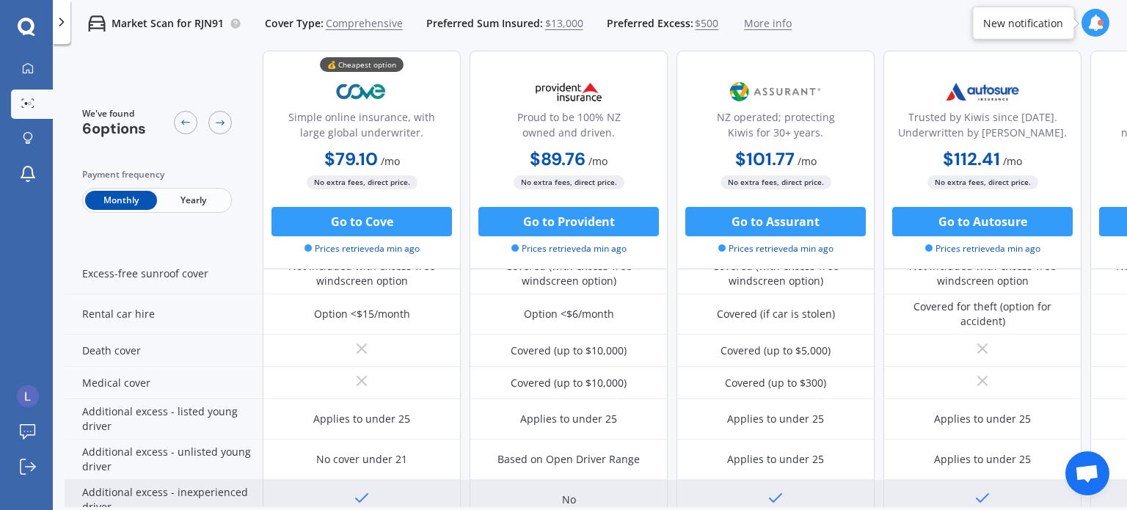
scroll to position [587, 0]
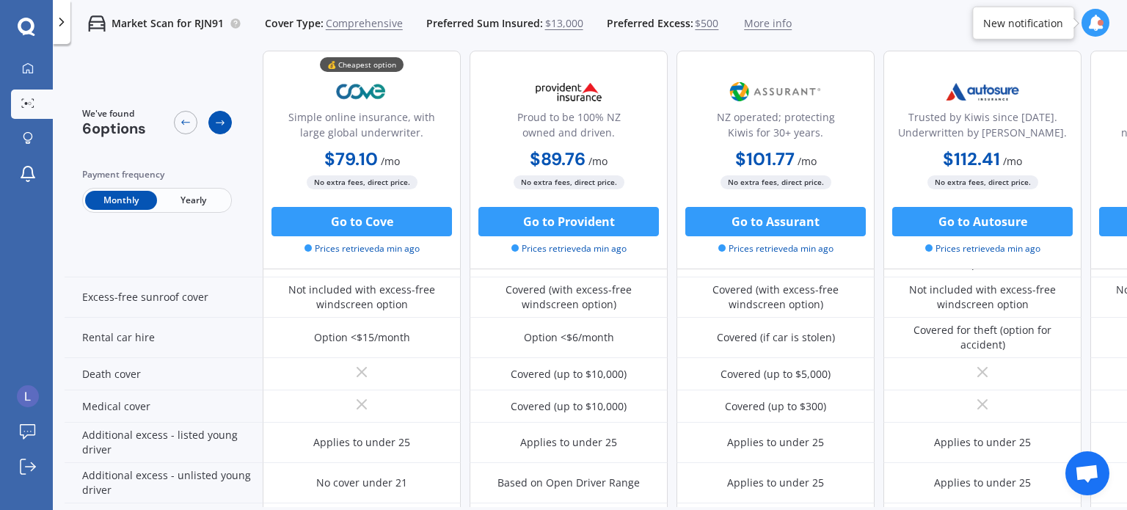
click at [217, 120] on icon at bounding box center [220, 123] width 12 height 12
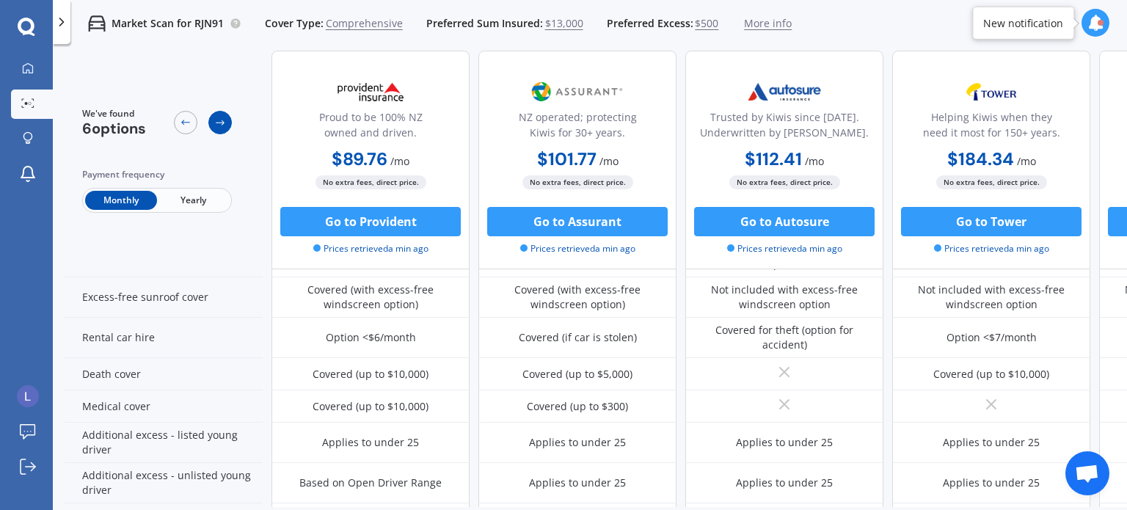
click at [217, 120] on icon at bounding box center [220, 123] width 12 height 12
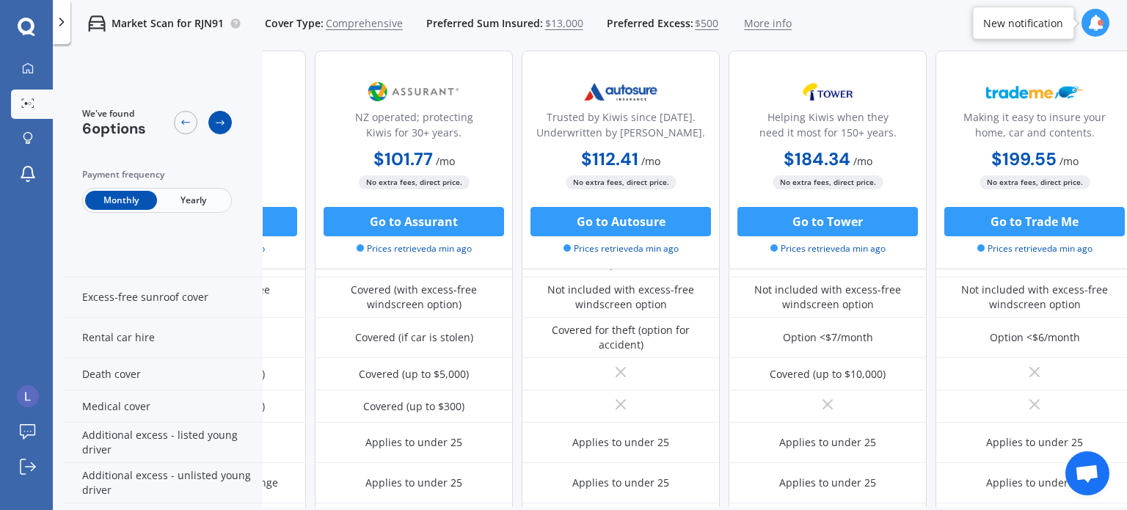
scroll to position [587, 376]
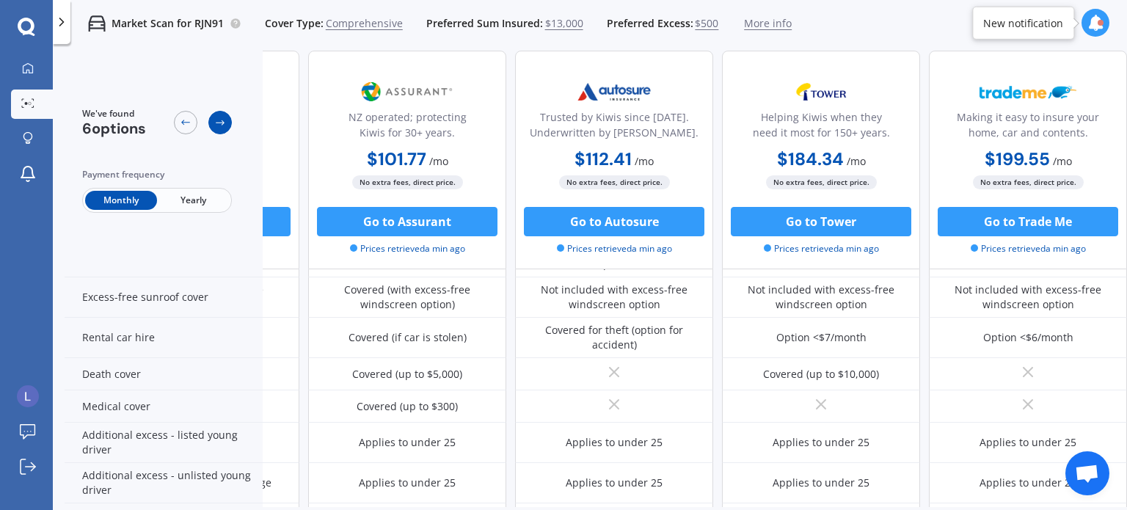
click at [217, 120] on icon at bounding box center [220, 123] width 12 height 12
click at [193, 120] on div at bounding box center [185, 122] width 23 height 23
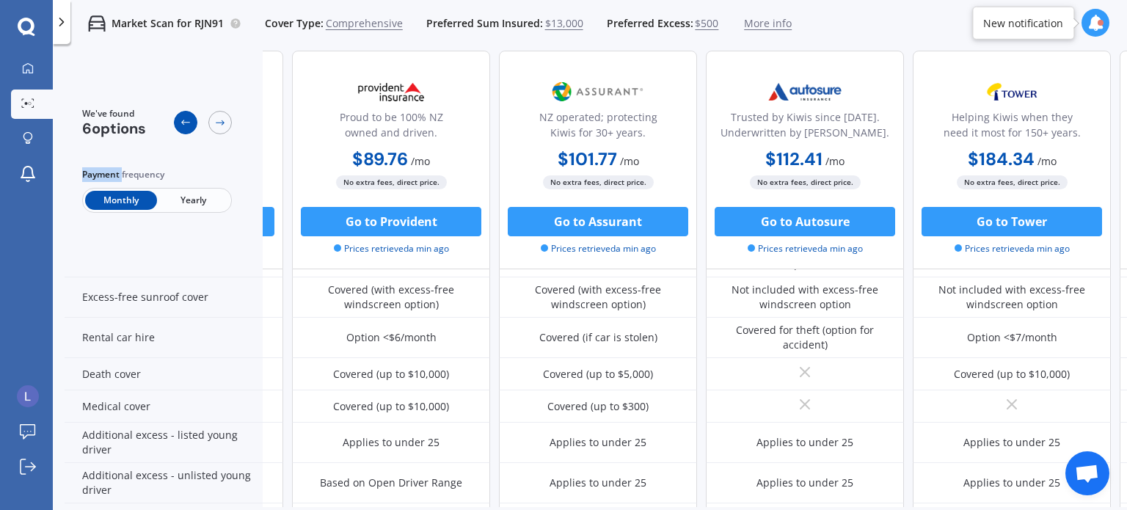
click at [193, 120] on div at bounding box center [185, 122] width 23 height 23
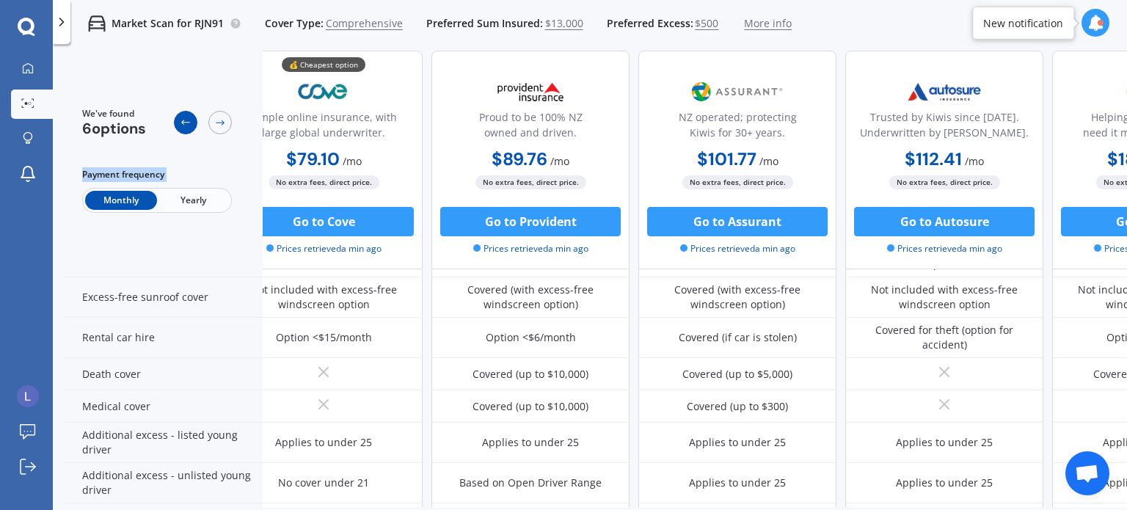
click at [193, 120] on div at bounding box center [185, 122] width 23 height 23
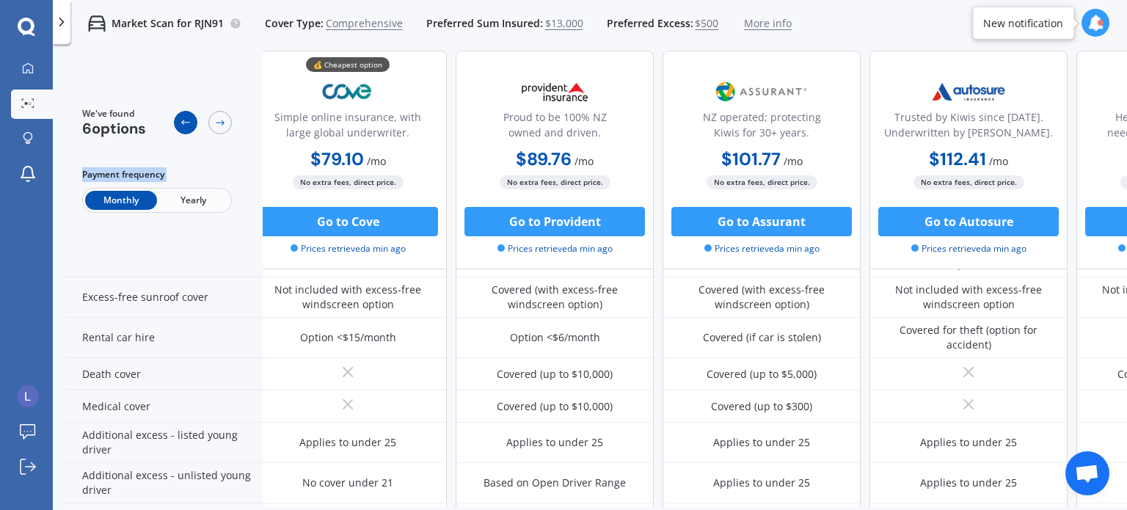
scroll to position [587, 0]
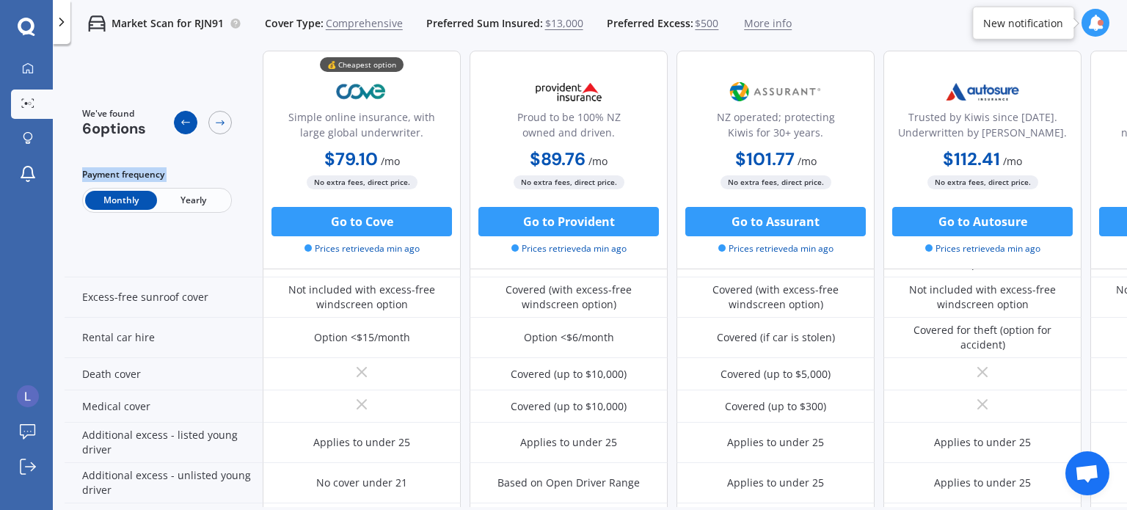
click at [193, 120] on div at bounding box center [185, 122] width 23 height 23
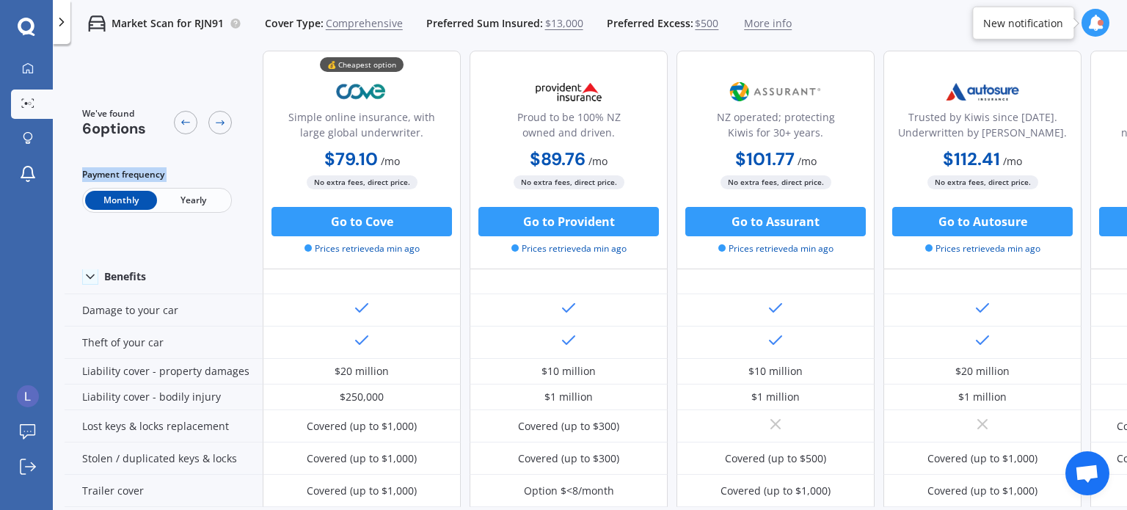
scroll to position [0, 0]
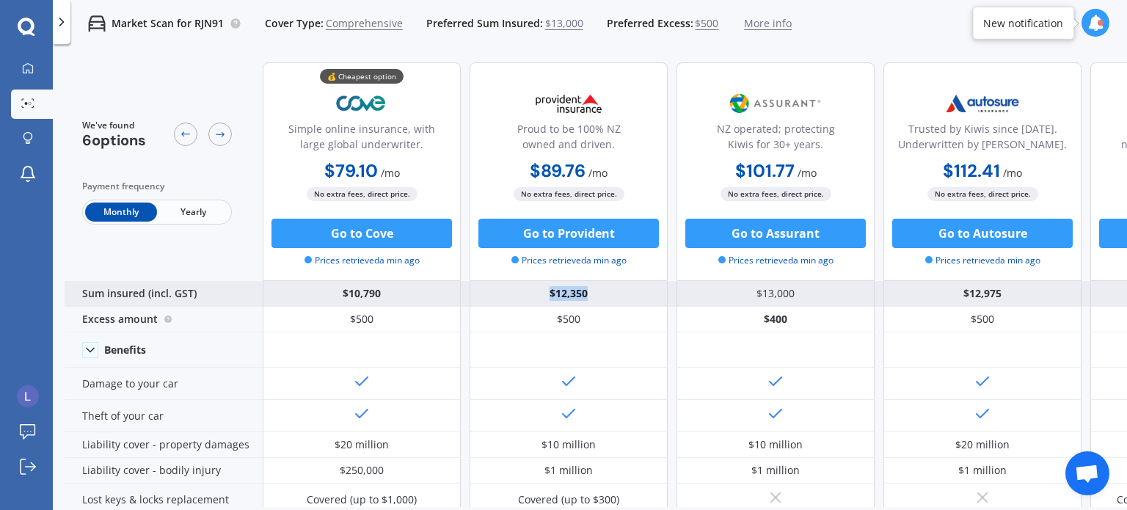
drag, startPoint x: 546, startPoint y: 290, endPoint x: 601, endPoint y: 292, distance: 55.8
click at [601, 292] on div "$12,350" at bounding box center [568, 294] width 198 height 26
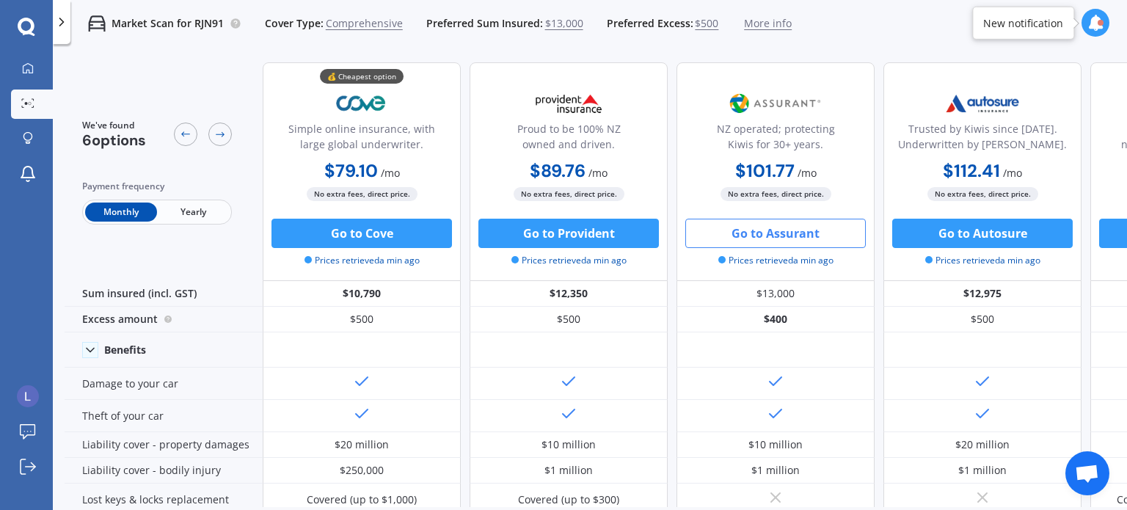
drag, startPoint x: 791, startPoint y: 231, endPoint x: 731, endPoint y: 234, distance: 59.5
click at [731, 234] on button "Go to Assurant" at bounding box center [775, 233] width 180 height 29
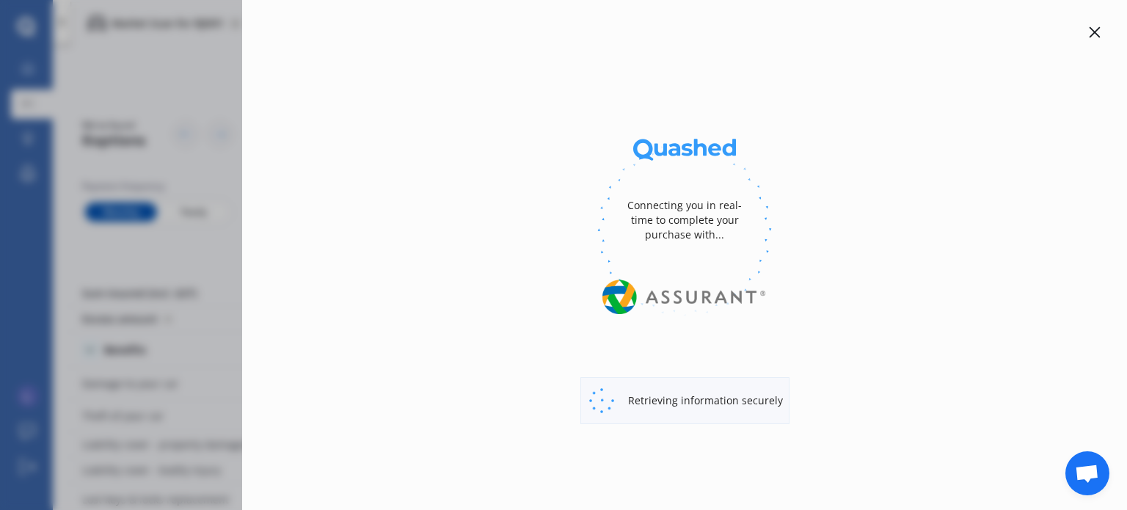
select select "full"
select select "0"
select select "[GEOGRAPHIC_DATA]"
select select "TOYOTA"
select select "PRIUS"
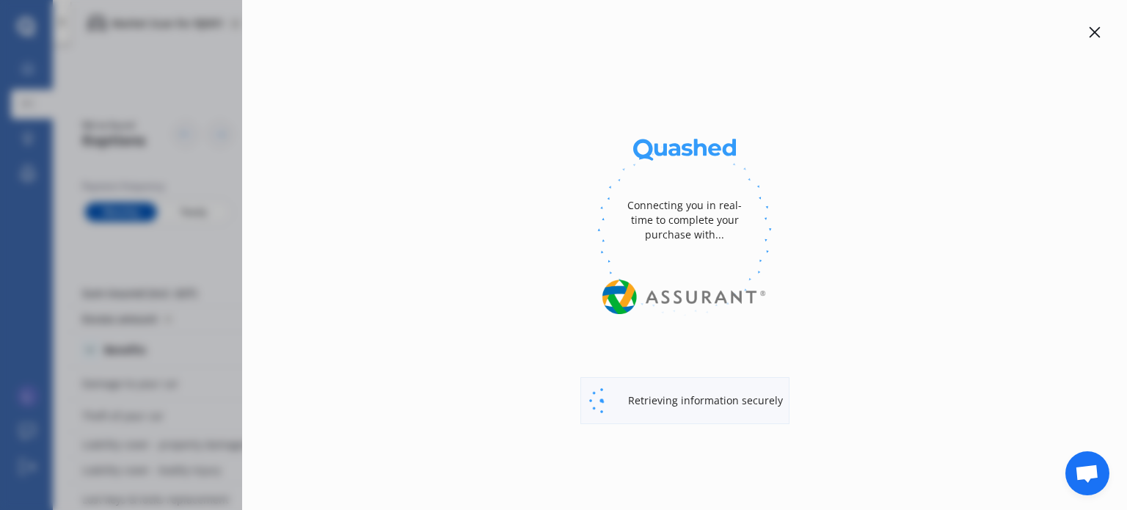
select select "HYBRID"
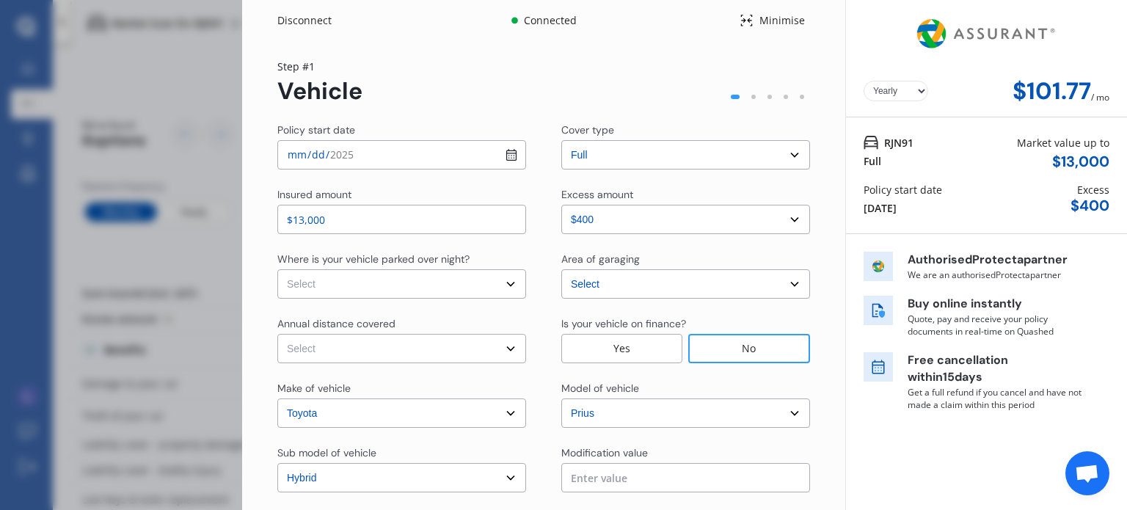
select select "Monthly"
